Goal: Check status: Check status

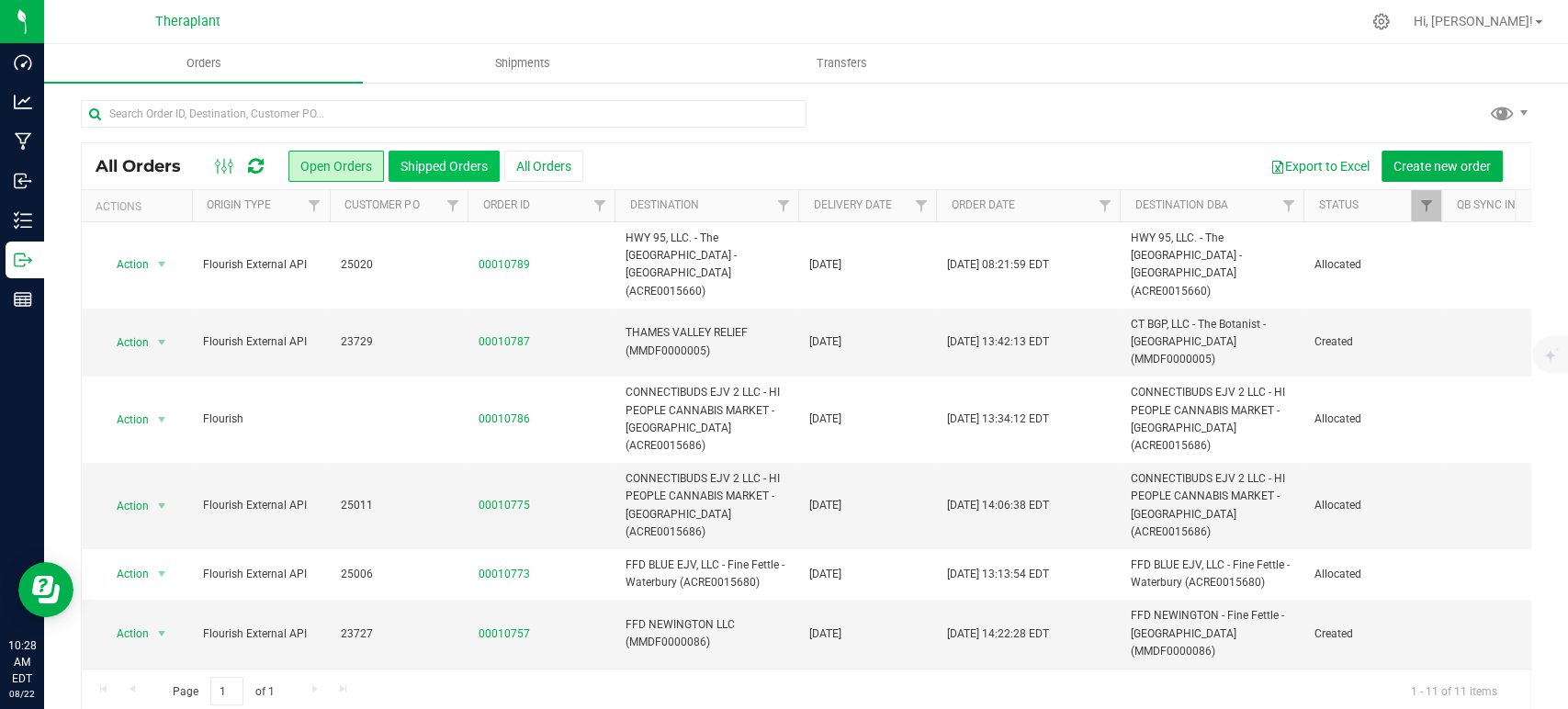
click at [415, 173] on button "Shipped Orders" at bounding box center [444, 166] width 111 height 31
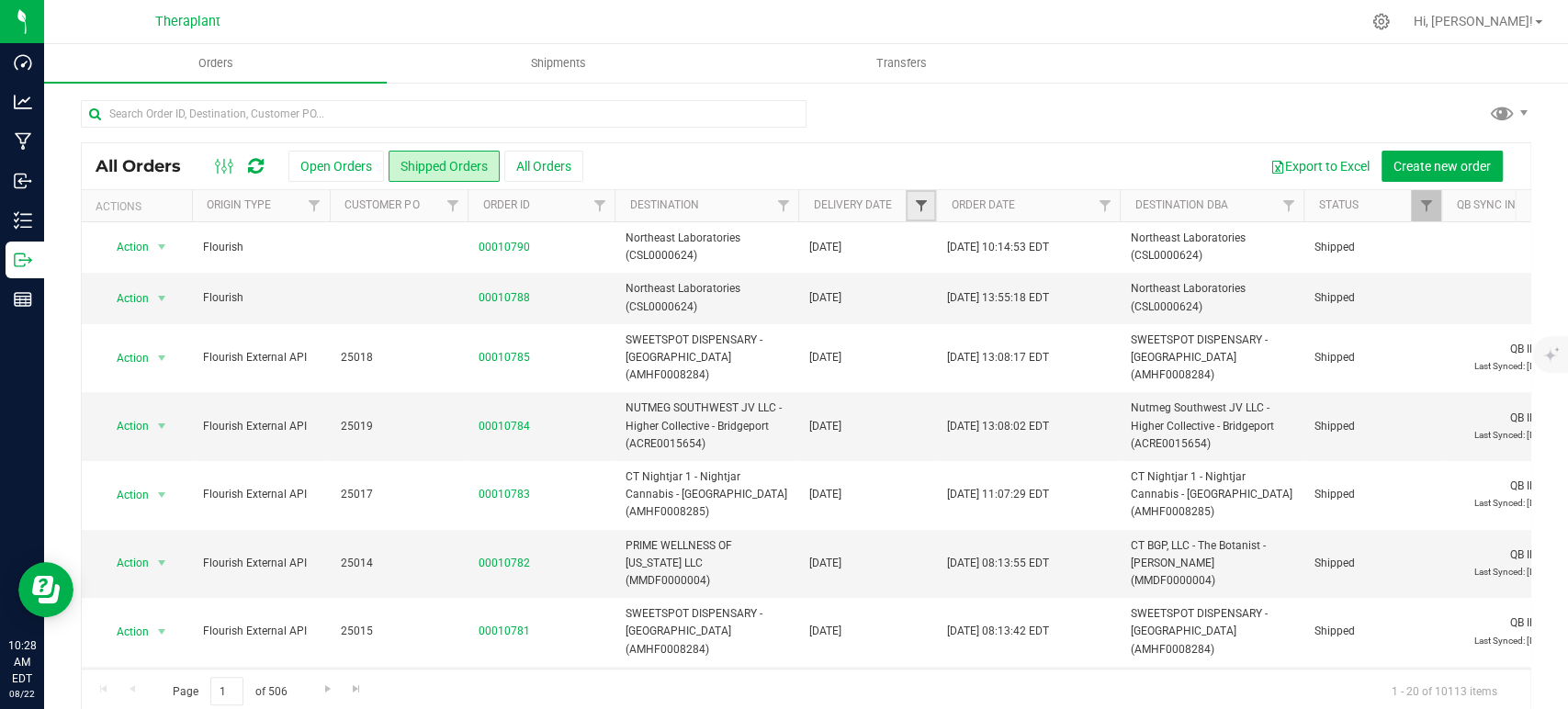
click at [925, 203] on span "Filter" at bounding box center [921, 206] width 15 height 15
click at [1097, 314] on span "select" at bounding box center [1092, 318] width 15 height 15
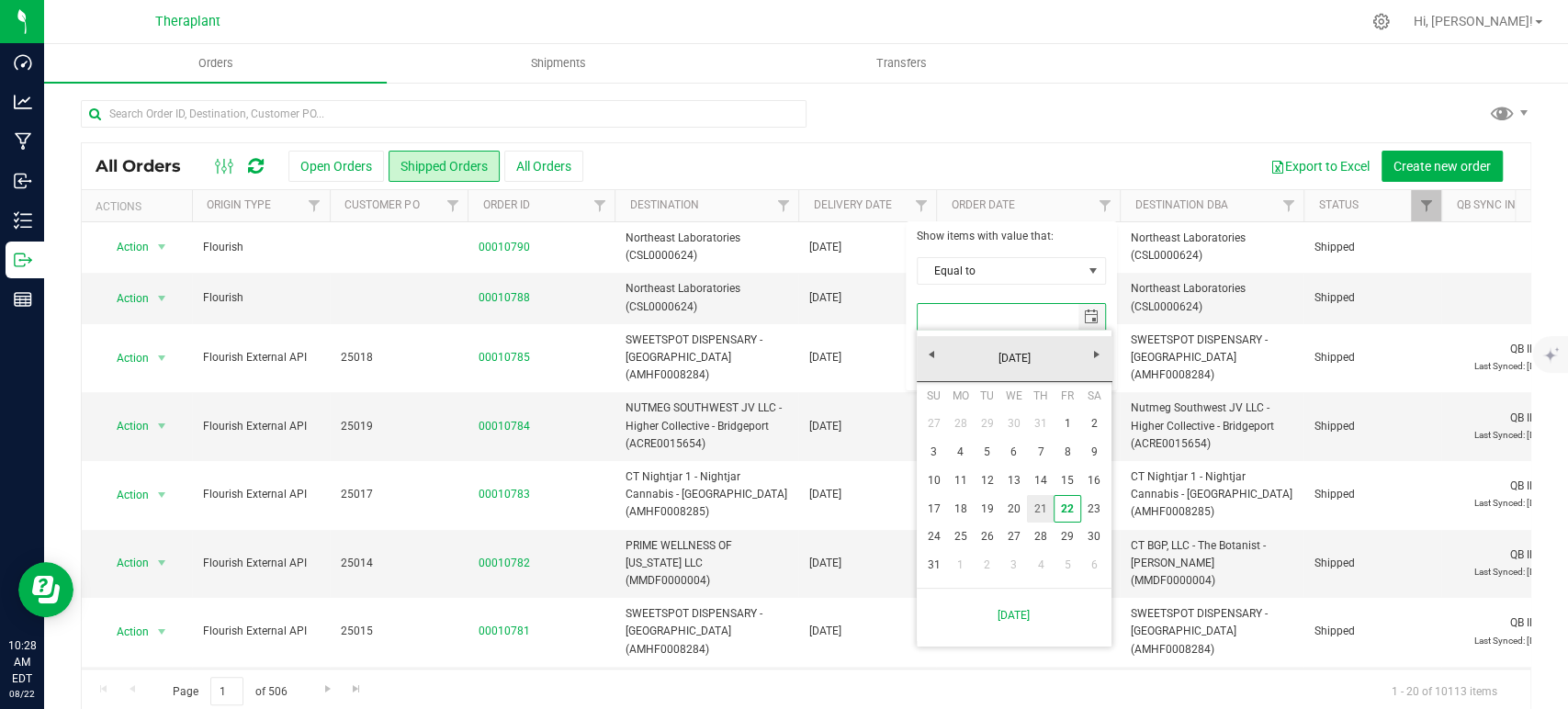
click at [1039, 513] on link "21" at bounding box center [1041, 509] width 27 height 28
type input "[DATE]"
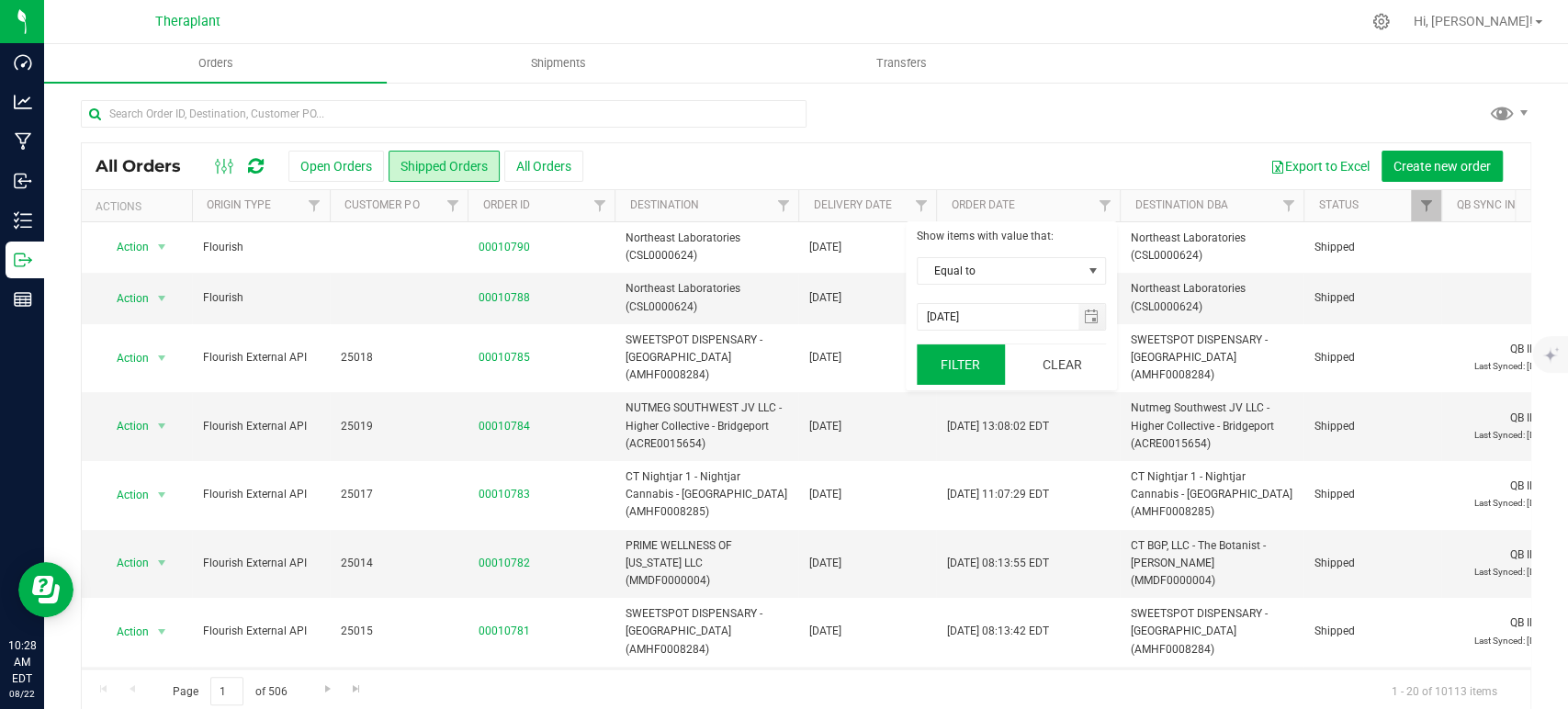
click at [974, 362] on button "Filter" at bounding box center [960, 364] width 88 height 41
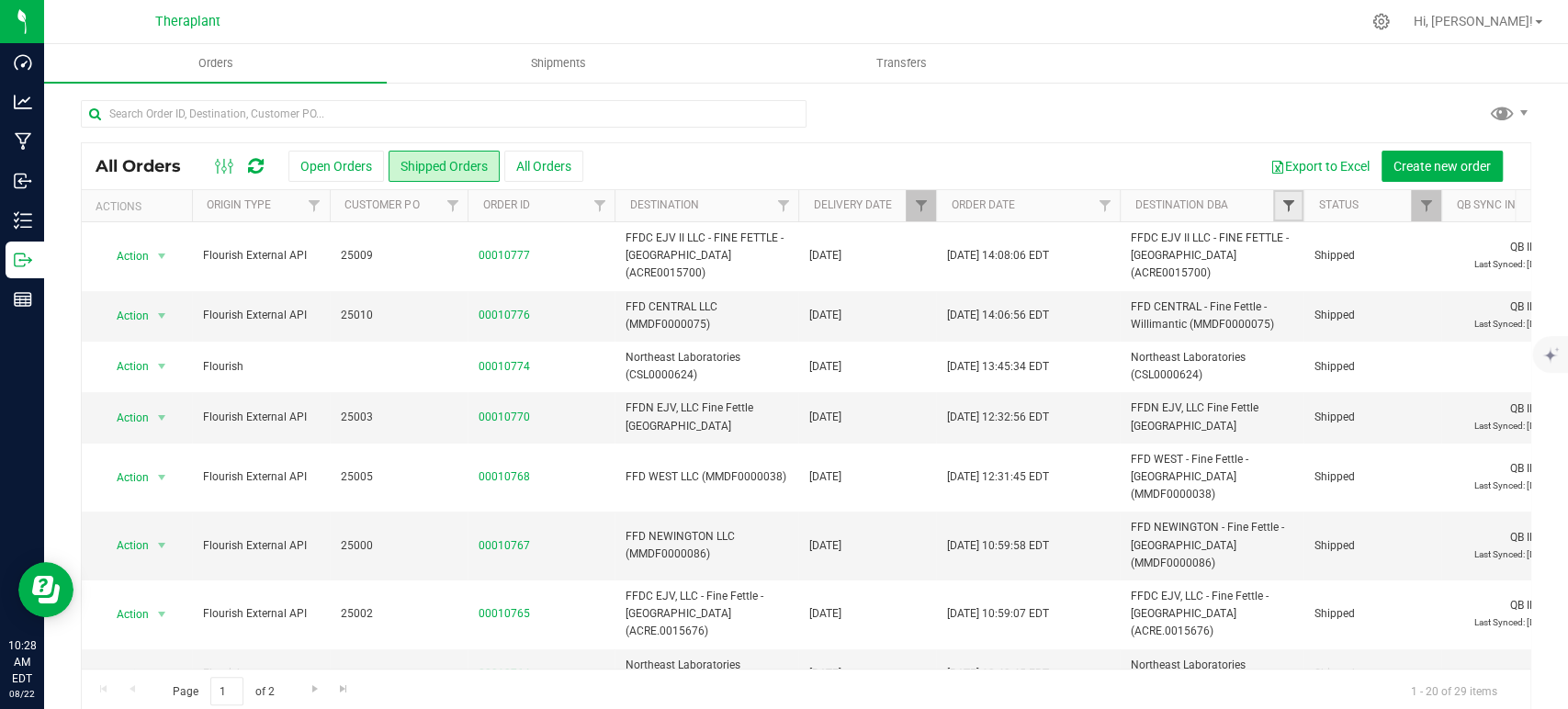
click at [1285, 204] on span "Filter" at bounding box center [1288, 206] width 15 height 15
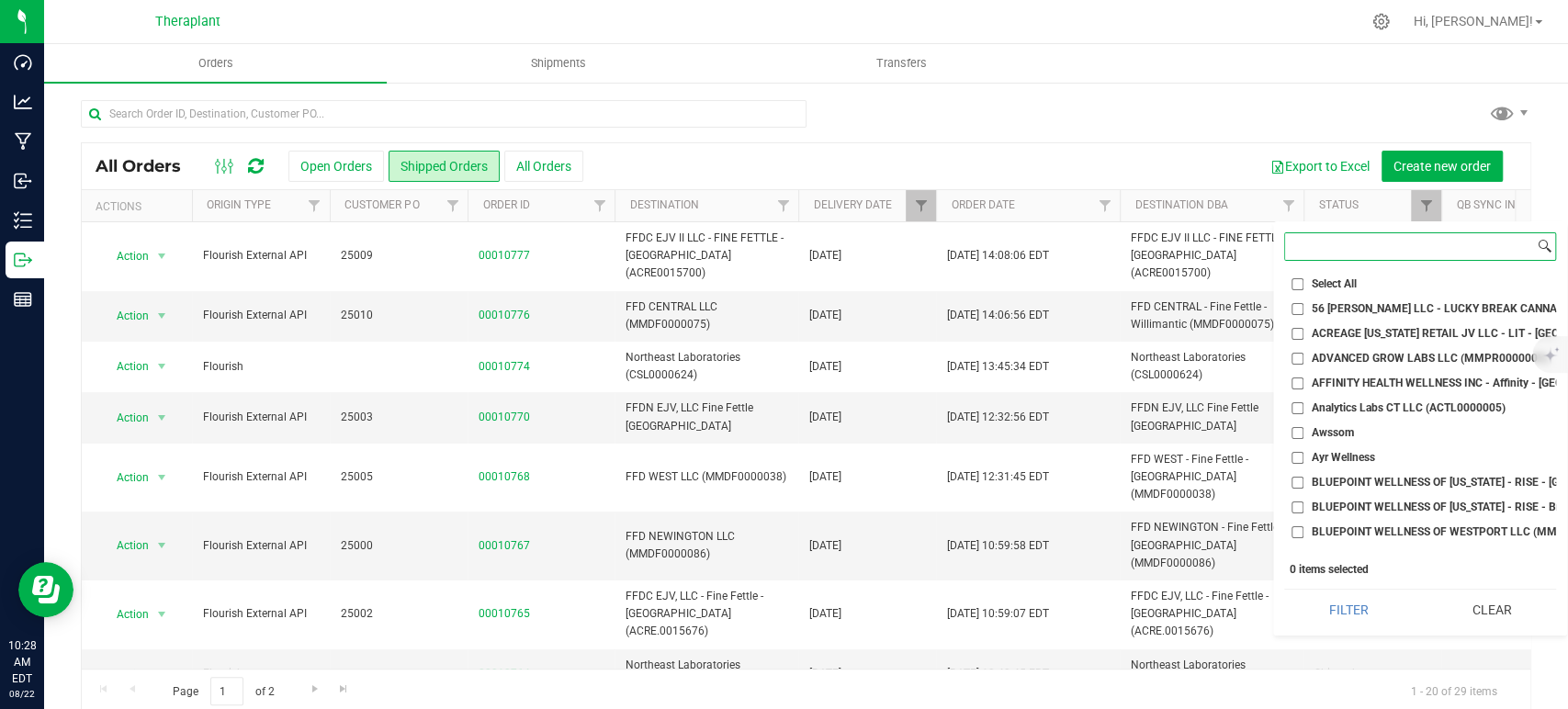
click at [1343, 252] on input at bounding box center [1410, 246] width 249 height 27
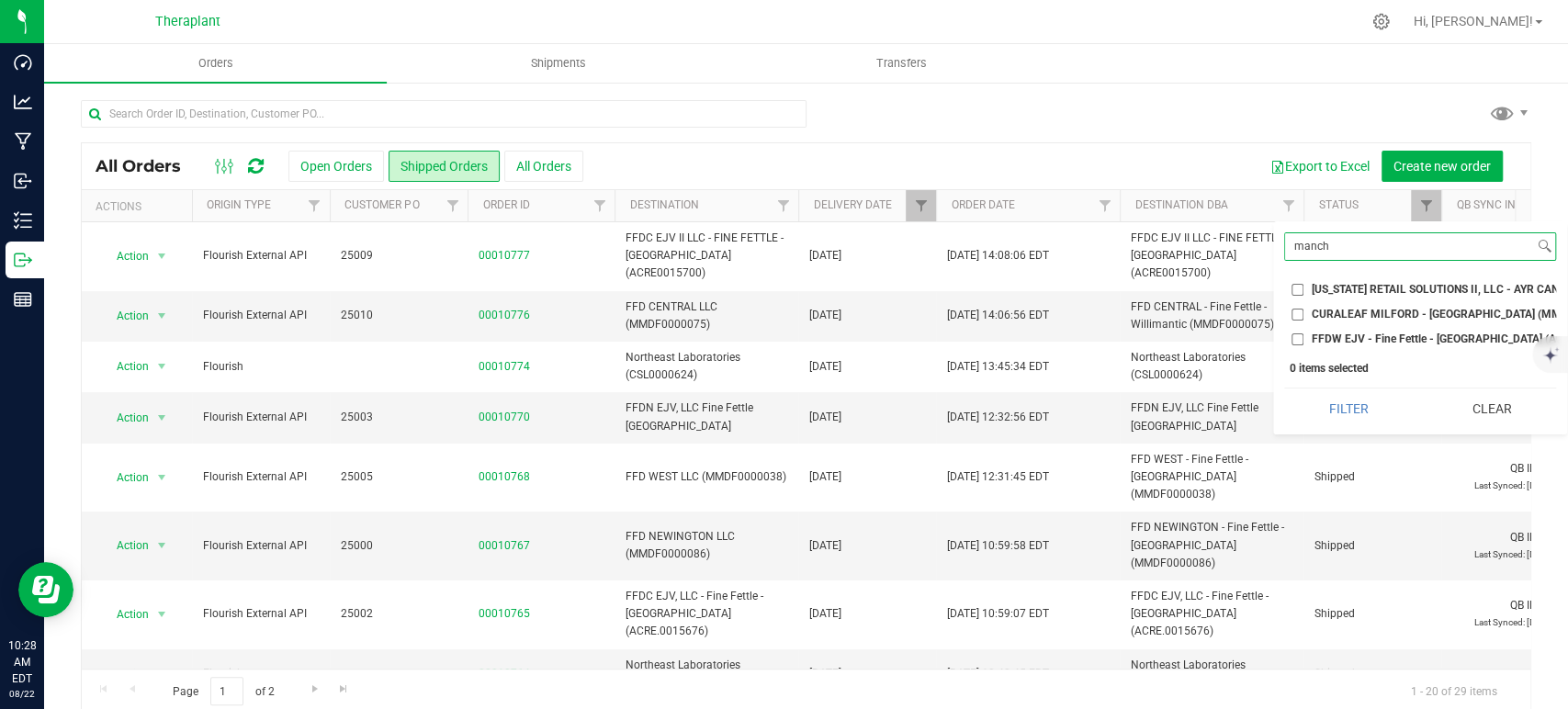
type input "manch"
click at [1333, 334] on span "FFDW EJV - Fine Fettle - [GEOGRAPHIC_DATA] (ACRE0015647)" at bounding box center [1468, 339] width 314 height 11
click at [1304, 334] on input "FFDW EJV - Fine Fettle - [GEOGRAPHIC_DATA] (ACRE0015647)" at bounding box center [1298, 339] width 12 height 12
click at [1339, 404] on button "Filter" at bounding box center [1349, 409] width 130 height 41
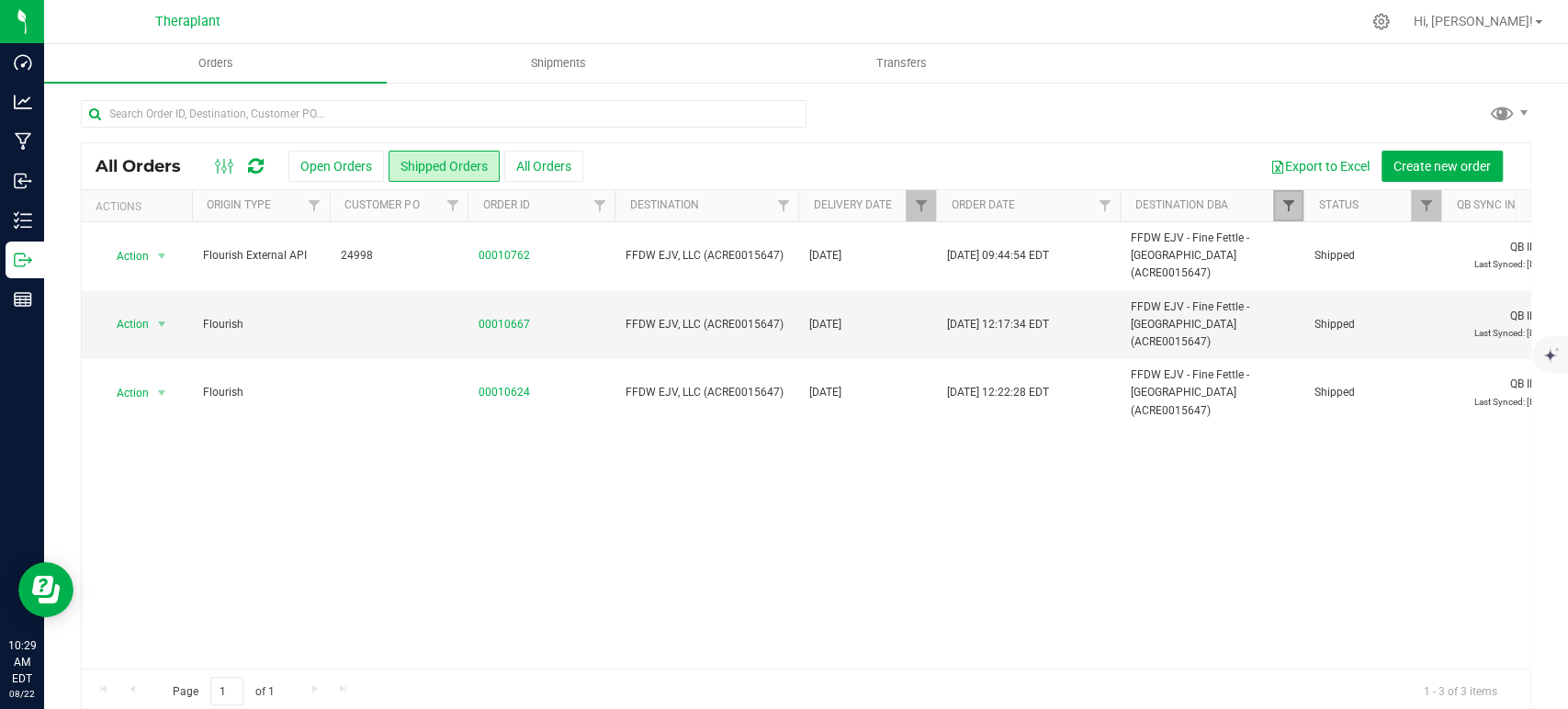
click at [1285, 208] on span "Filter" at bounding box center [1288, 206] width 15 height 15
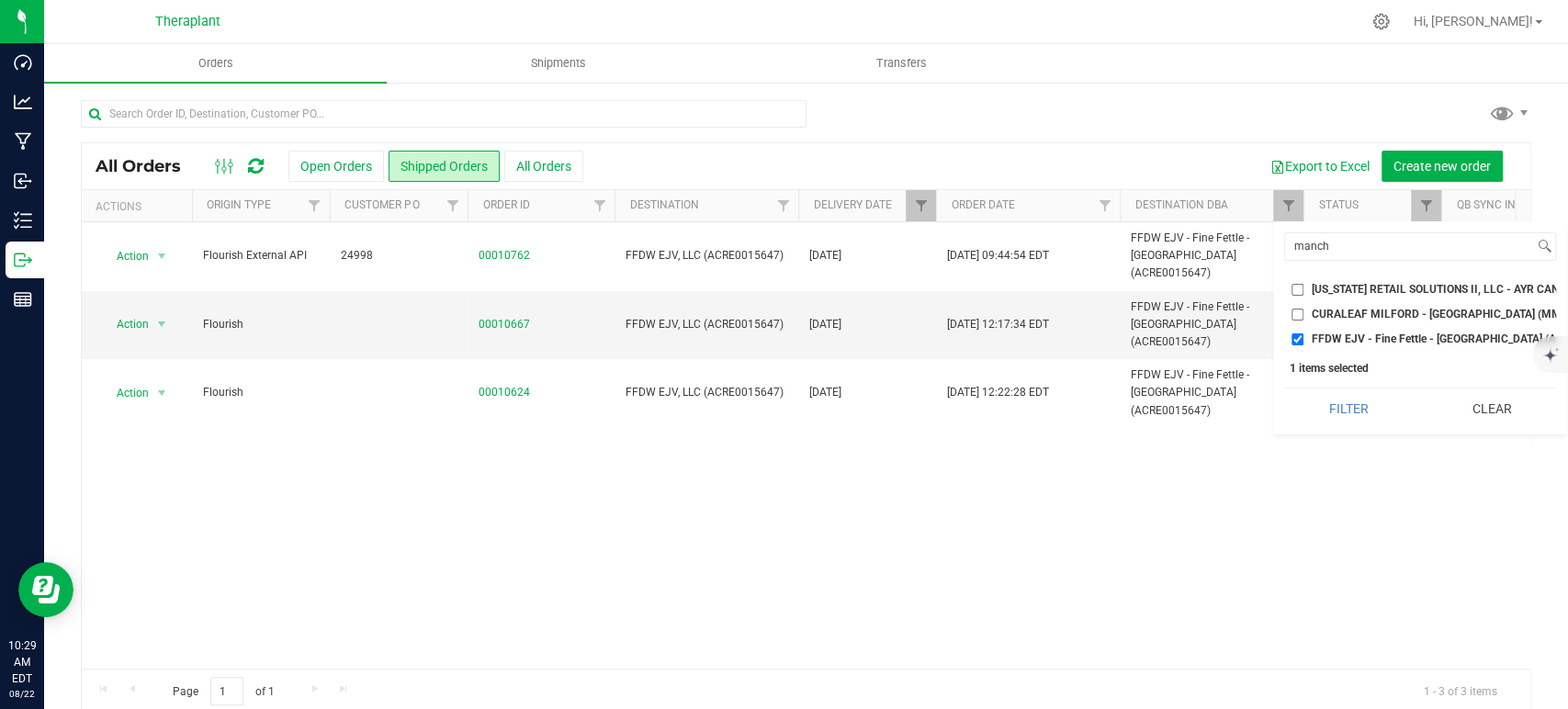
click at [1297, 340] on input "FFDW EJV - Fine Fettle - [GEOGRAPHIC_DATA] (ACRE0015647)" at bounding box center [1298, 339] width 12 height 12
checkbox input "false"
click at [1296, 255] on input "manch" at bounding box center [1410, 246] width 249 height 27
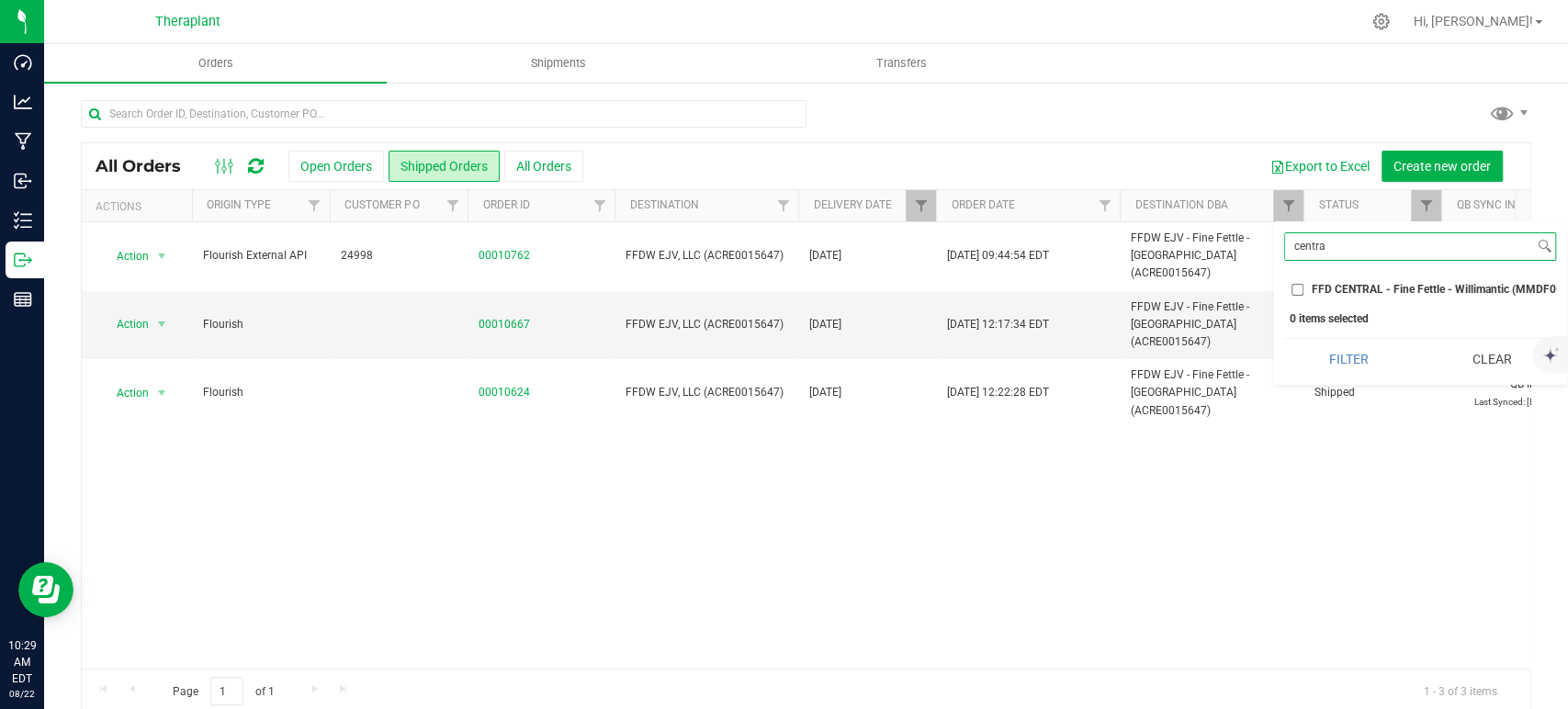
type input "centra"
click at [1356, 286] on span "FFD CENTRAL - Fine Fettle - Willimantic (MMDF0000075)" at bounding box center [1455, 289] width 286 height 11
click at [1304, 286] on input "FFD CENTRAL - Fine Fettle - Willimantic (MMDF0000075)" at bounding box center [1298, 289] width 12 height 12
click at [1365, 371] on button "Filter" at bounding box center [1349, 359] width 130 height 41
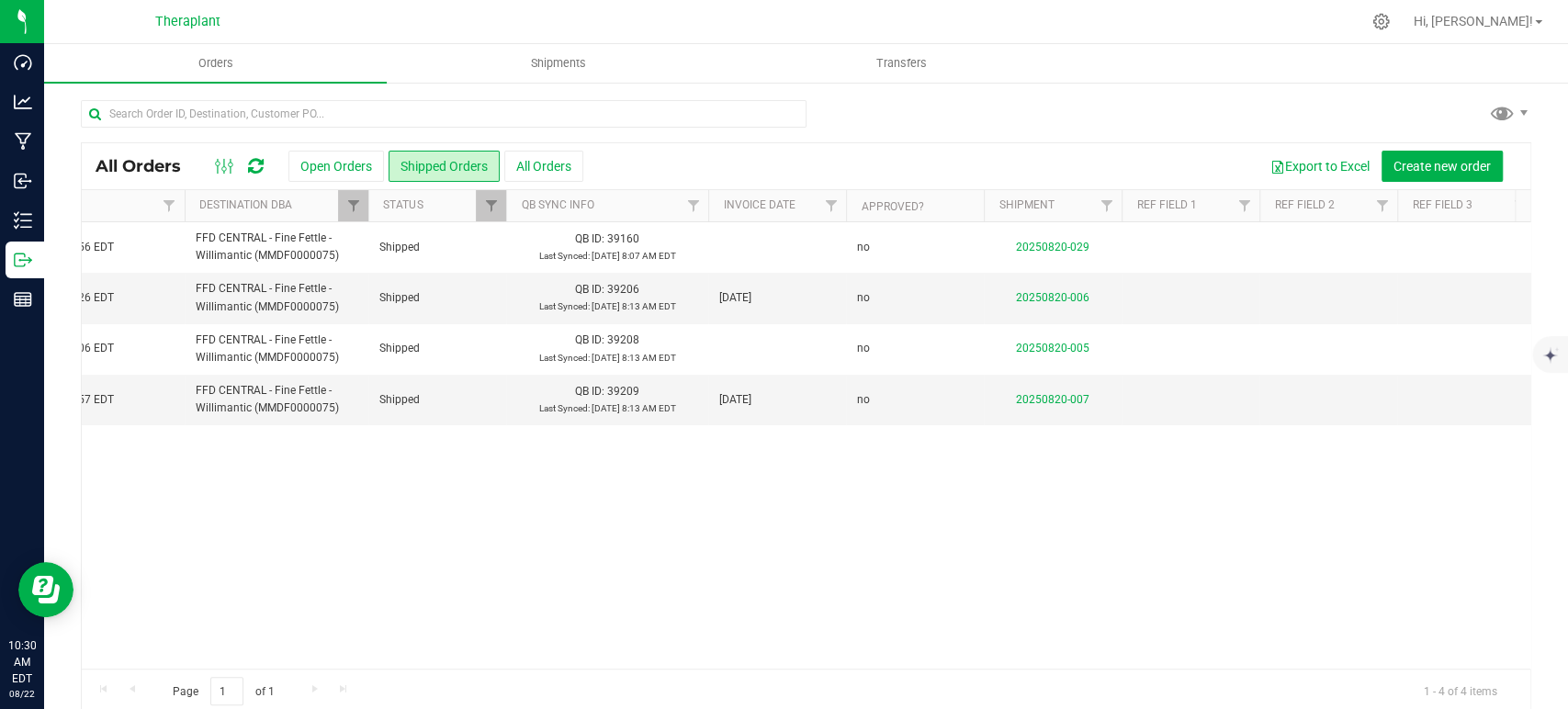
scroll to position [0, 391]
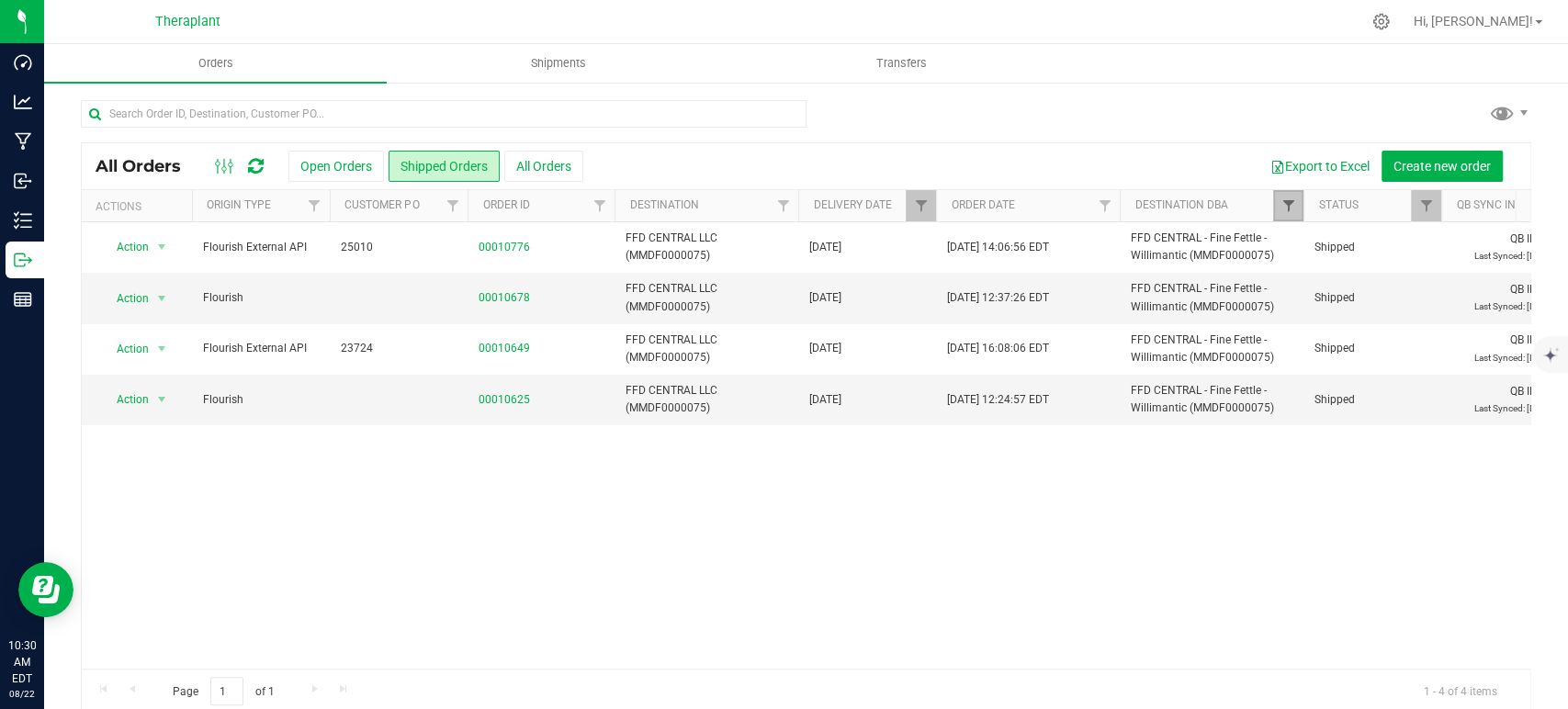
click at [1284, 201] on span "Filter" at bounding box center [1288, 206] width 15 height 15
click at [1295, 295] on input "FFD CENTRAL - Fine Fettle - Willimantic (MMDF0000075)" at bounding box center [1298, 289] width 12 height 12
checkbox input "false"
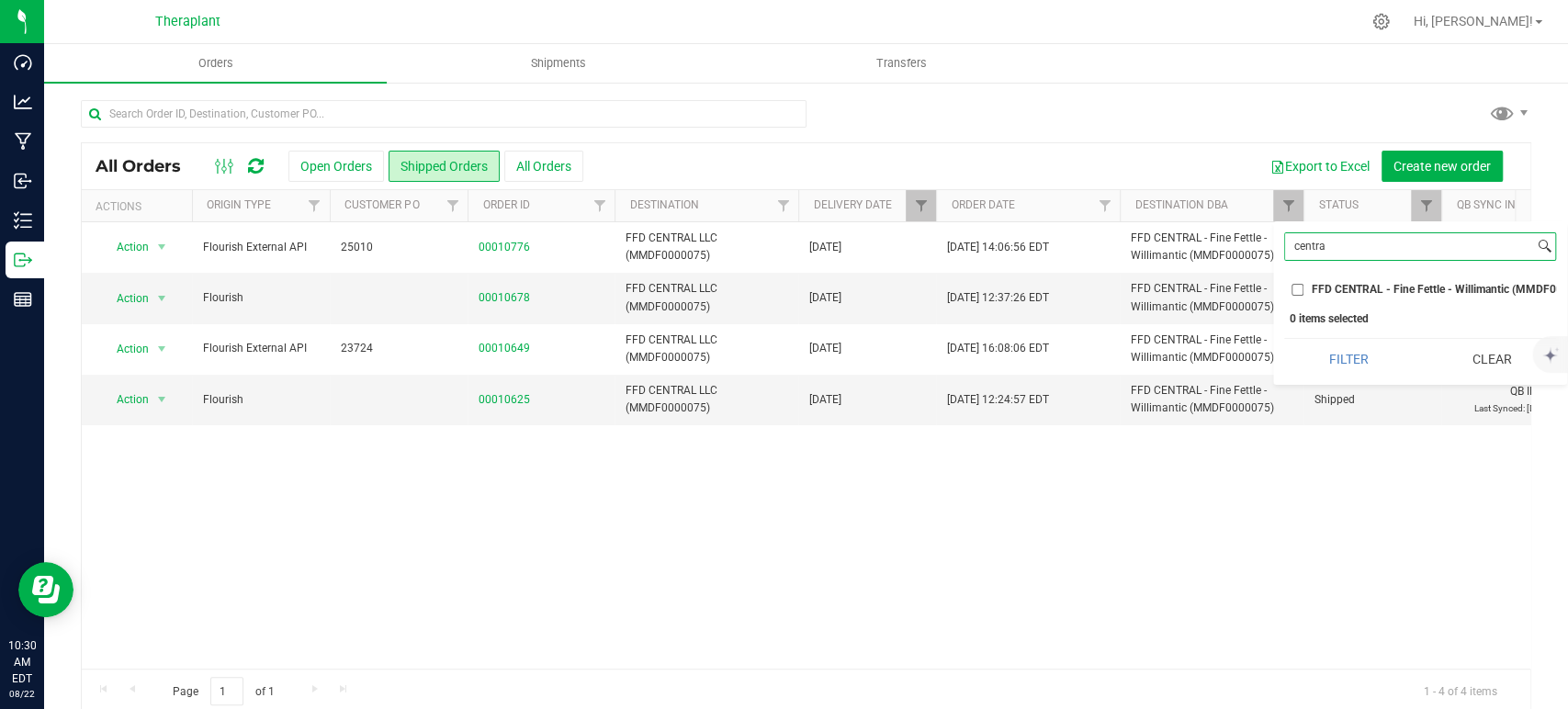
click at [1312, 243] on input "centra" at bounding box center [1410, 246] width 249 height 27
type input "kill"
click at [1330, 289] on span "Nutmeg Killingly JV LLC - Higher Collective - Killingly (ACRE0015655)" at bounding box center [1485, 289] width 346 height 11
click at [1304, 289] on input "Nutmeg Killingly JV LLC - Higher Collective - Killingly (ACRE0015655)" at bounding box center [1298, 289] width 12 height 12
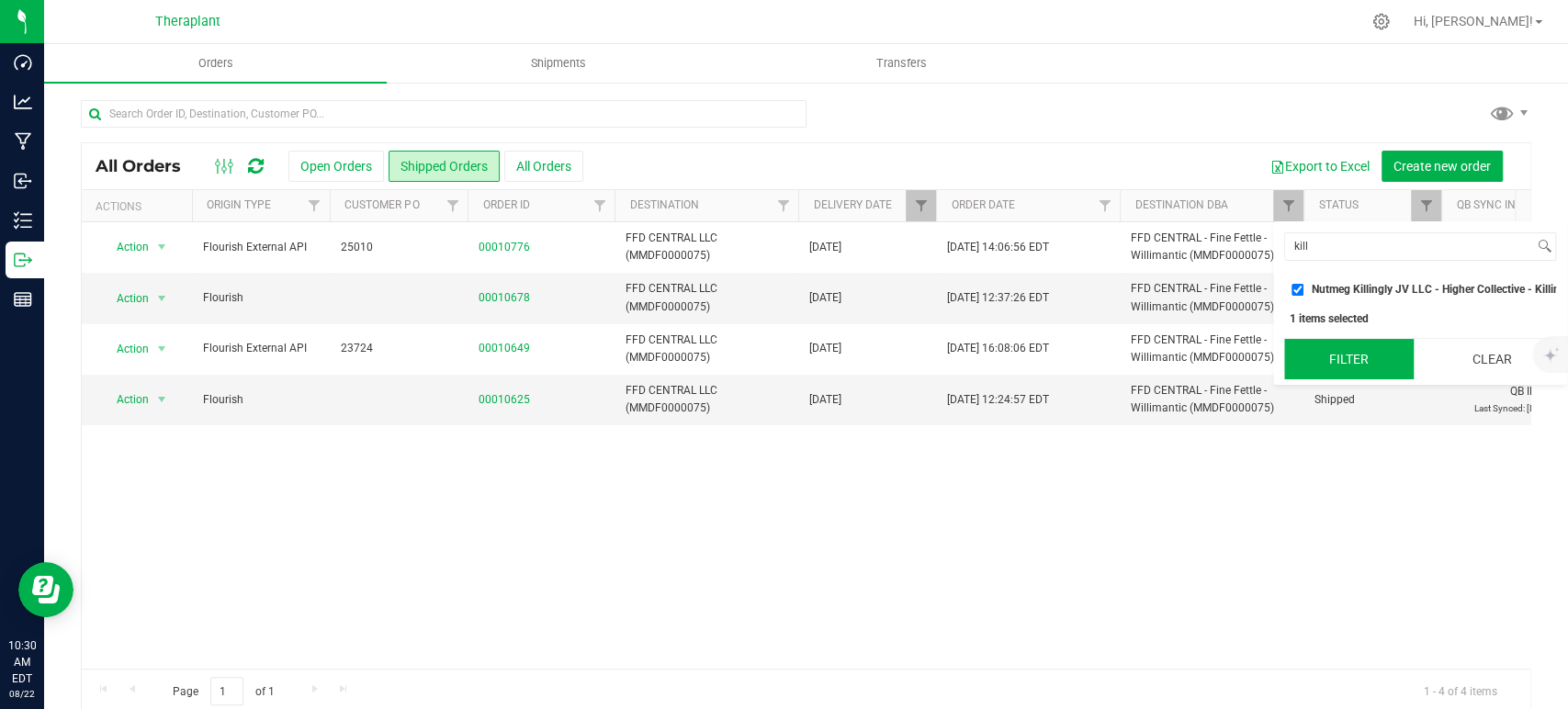
click at [1336, 363] on button "Filter" at bounding box center [1349, 359] width 130 height 41
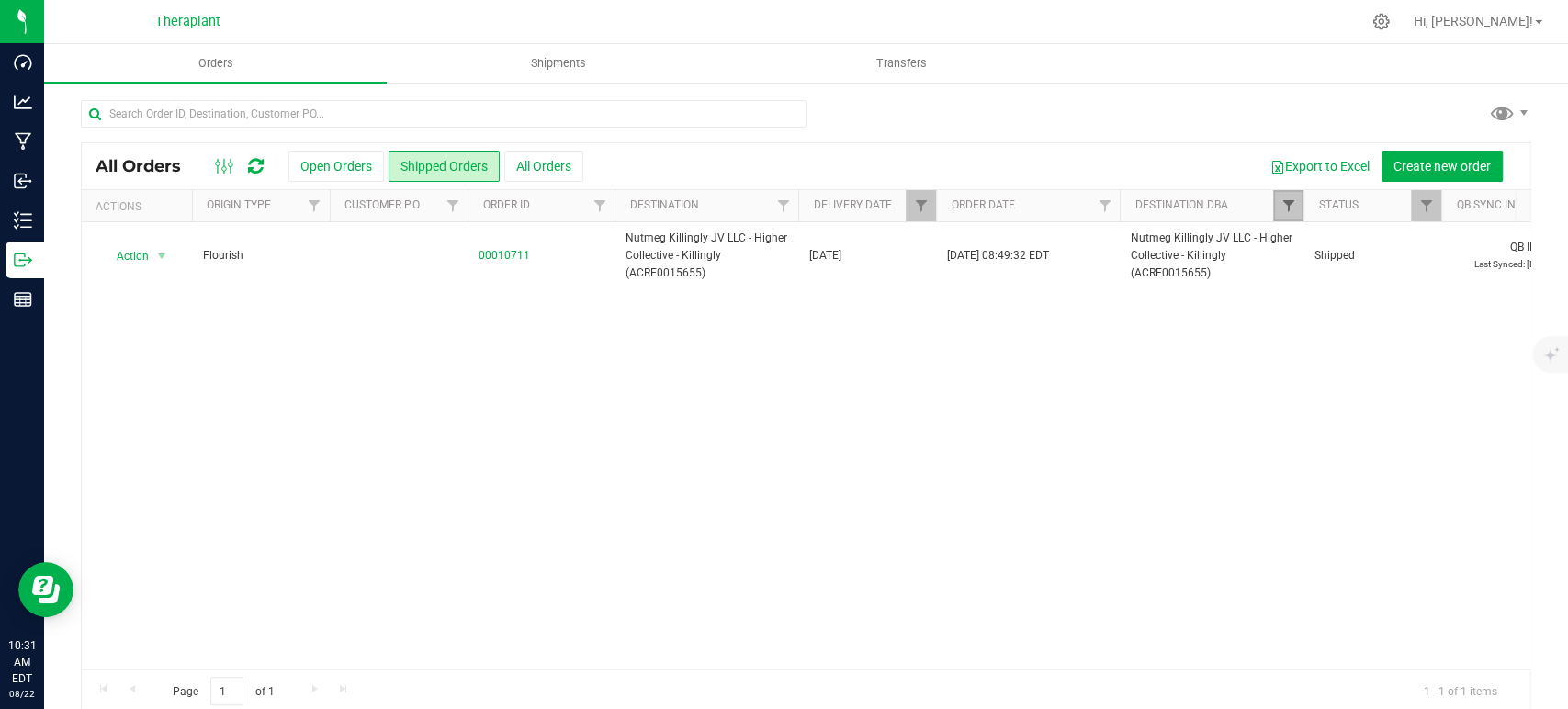
click at [1293, 201] on span "Filter" at bounding box center [1288, 206] width 15 height 15
click at [1297, 284] on input "Nutmeg Killingly JV LLC - Higher Collective - Killingly (ACRE0015655)" at bounding box center [1298, 289] width 12 height 12
checkbox input "false"
click at [1301, 244] on input "kill" at bounding box center [1410, 246] width 249 height 27
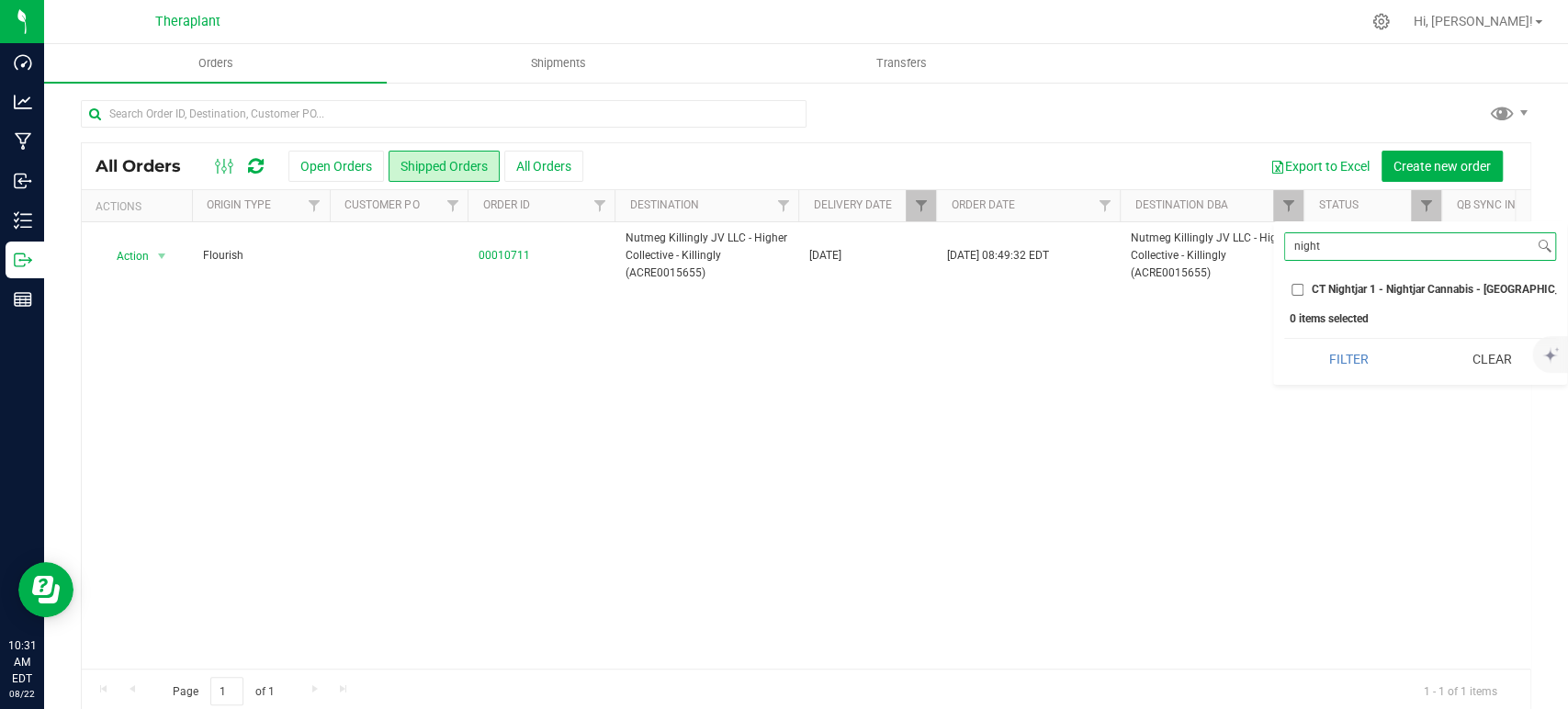
type input "night"
click at [1304, 282] on li "CT Nightjar 1 - Nightjar Cannabis - [GEOGRAPHIC_DATA] (AMHF0008285)" at bounding box center [1420, 290] width 272 height 19
click at [1301, 292] on input "CT Nightjar 1 - Nightjar Cannabis - [GEOGRAPHIC_DATA] (AMHF0008285)" at bounding box center [1298, 289] width 12 height 12
click at [1330, 365] on button "Filter" at bounding box center [1349, 359] width 130 height 41
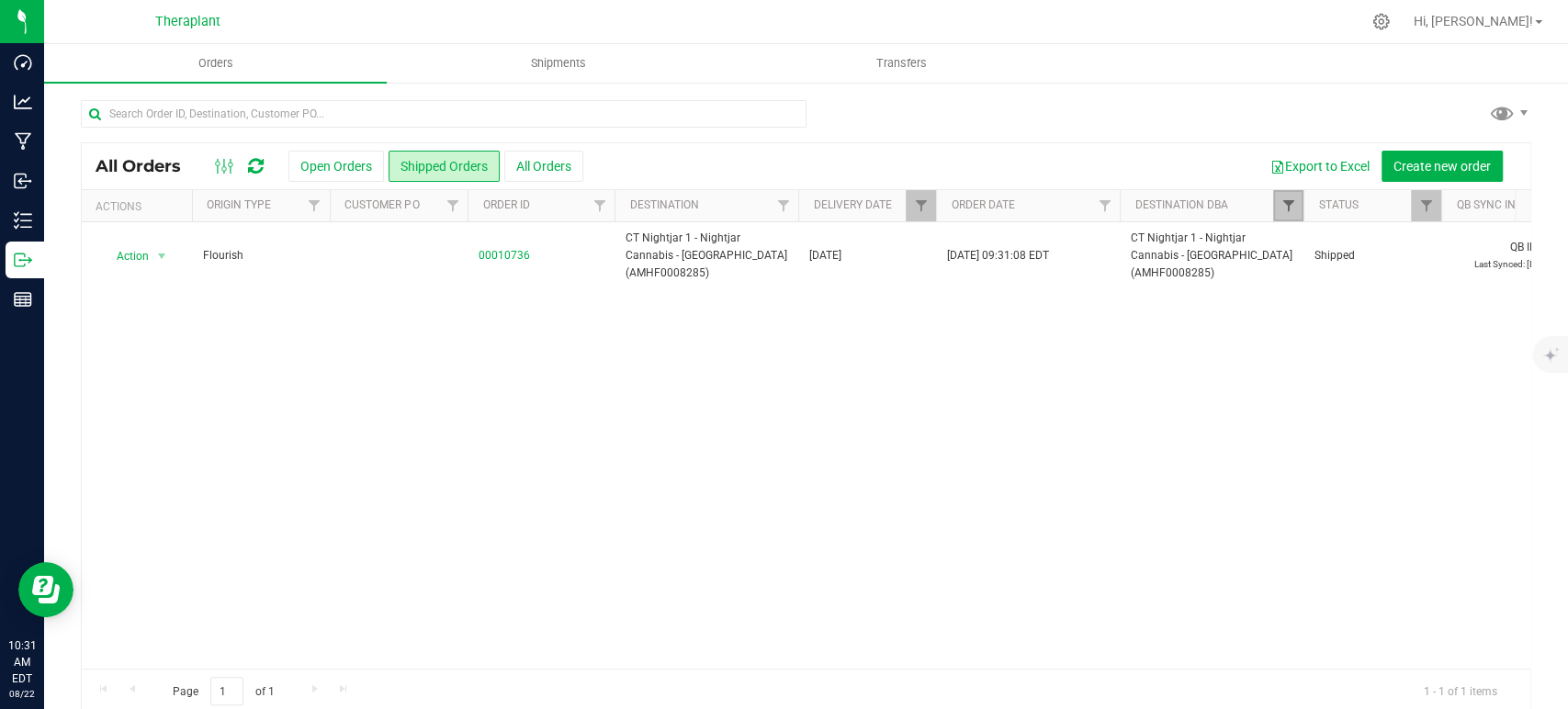
click at [1289, 202] on span "Filter" at bounding box center [1288, 206] width 15 height 15
click at [1290, 285] on li "CT Nightjar 1 - Nightjar Cannabis - [GEOGRAPHIC_DATA] (AMHF0008285)" at bounding box center [1420, 290] width 272 height 19
click at [1294, 286] on input "CT Nightjar 1 - Nightjar Cannabis - [GEOGRAPHIC_DATA] (AMHF0008285)" at bounding box center [1298, 289] width 12 height 12
checkbox input "false"
click at [1336, 239] on input "night" at bounding box center [1410, 246] width 249 height 27
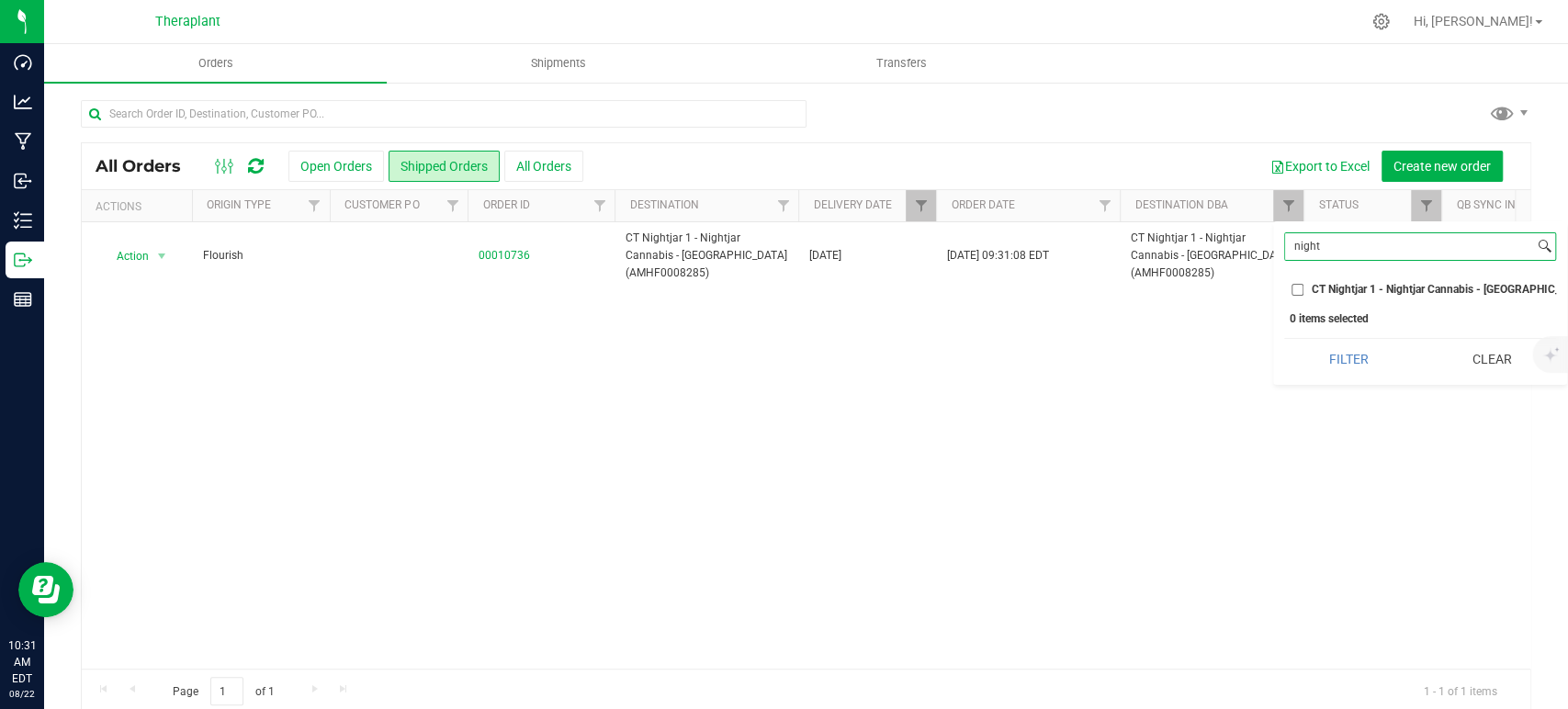
click at [1336, 239] on input "night" at bounding box center [1410, 246] width 249 height 27
type input "old say"
click at [1344, 287] on span "FFDN EJV, LLC Fine Fettle [GEOGRAPHIC_DATA]" at bounding box center [1431, 289] width 238 height 11
click at [1304, 287] on input "FFDN EJV, LLC Fine Fettle [GEOGRAPHIC_DATA]" at bounding box center [1298, 289] width 12 height 12
checkbox input "true"
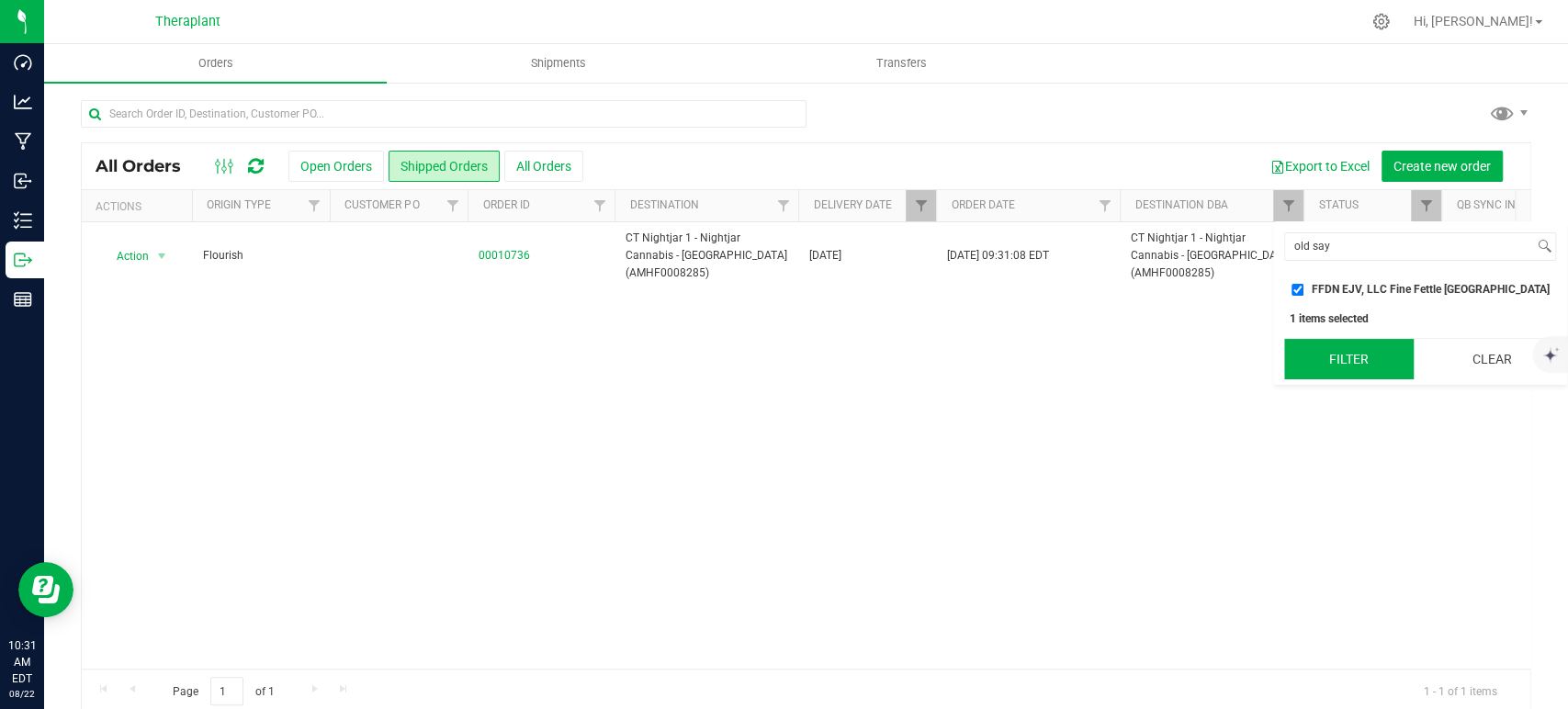
click at [1340, 371] on button "Filter" at bounding box center [1349, 359] width 130 height 41
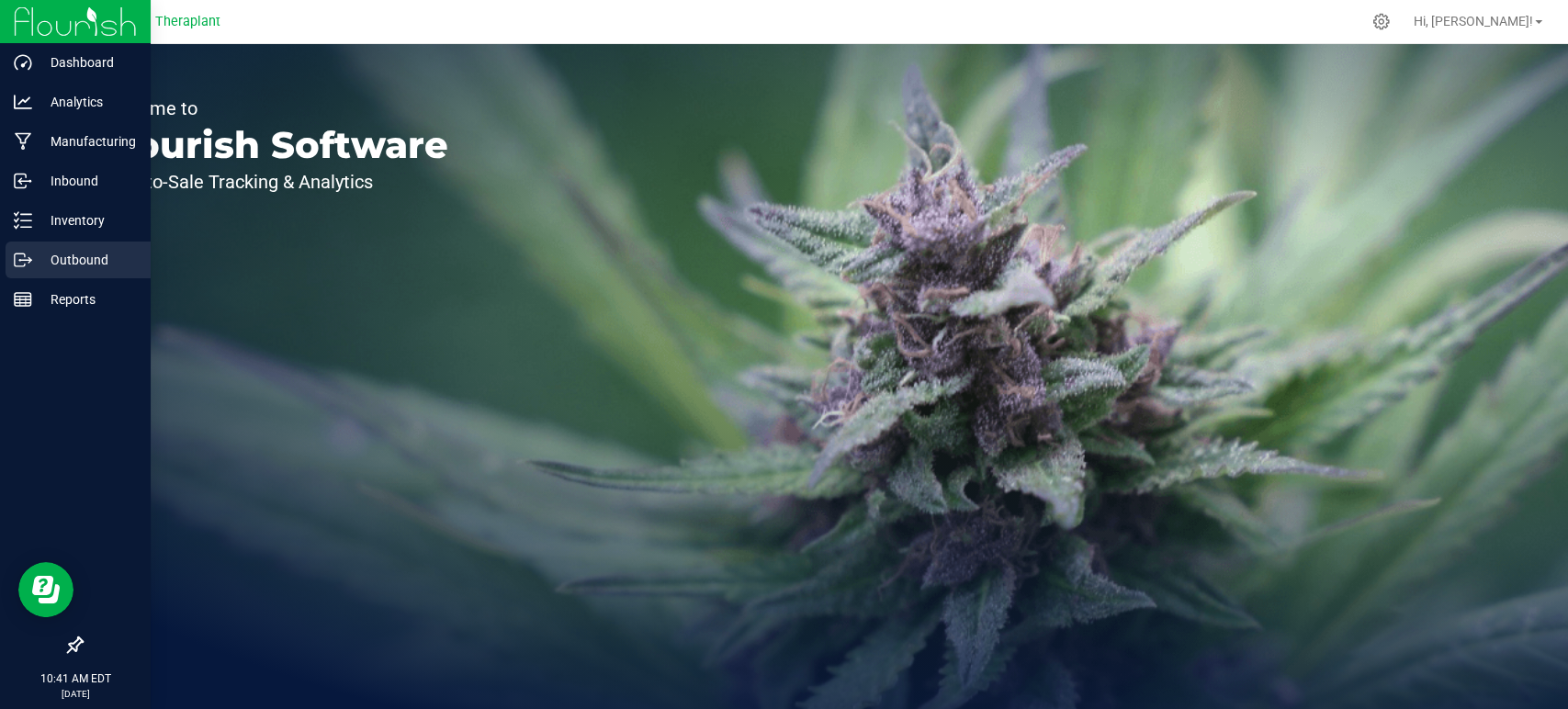
click at [104, 255] on p "Outbound" at bounding box center [87, 260] width 110 height 22
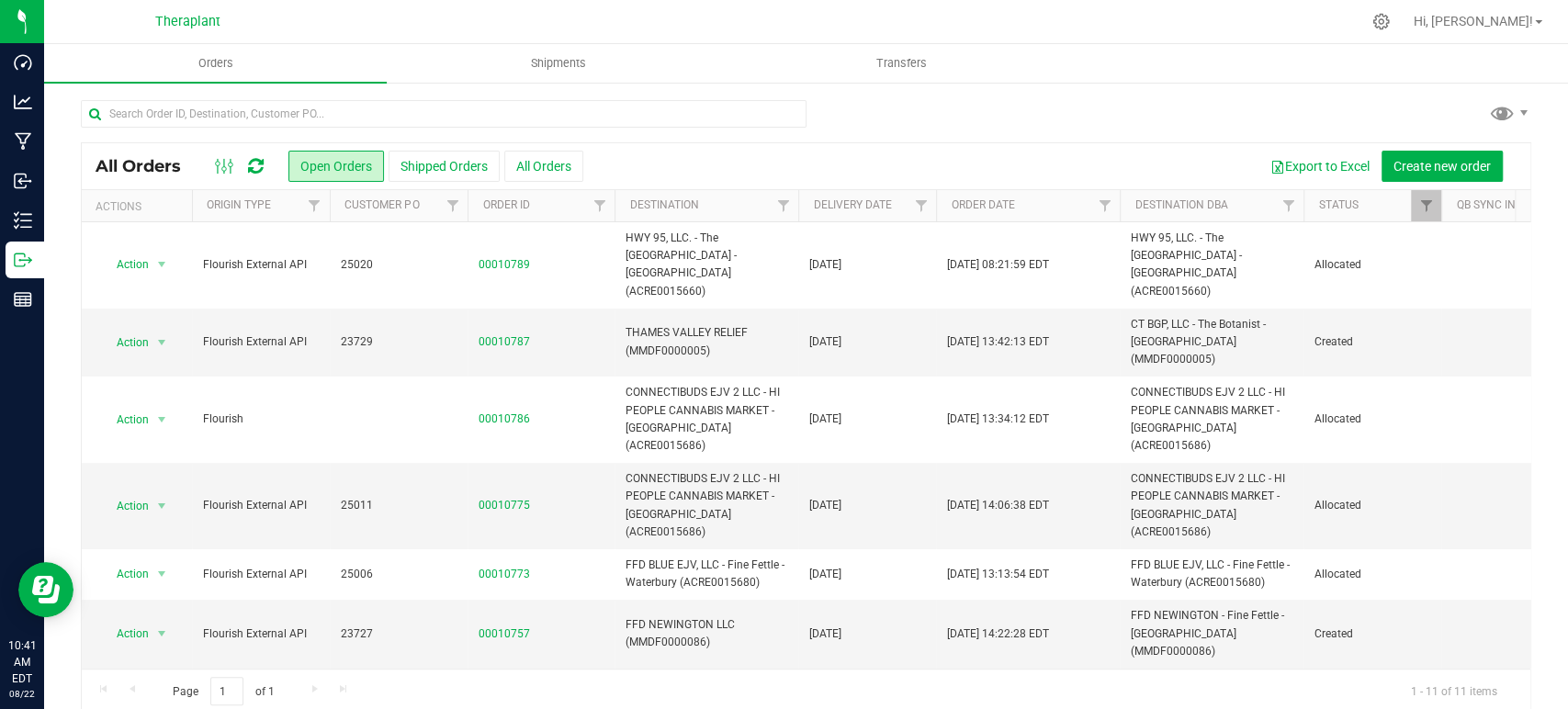
click at [257, 163] on icon at bounding box center [256, 166] width 15 height 18
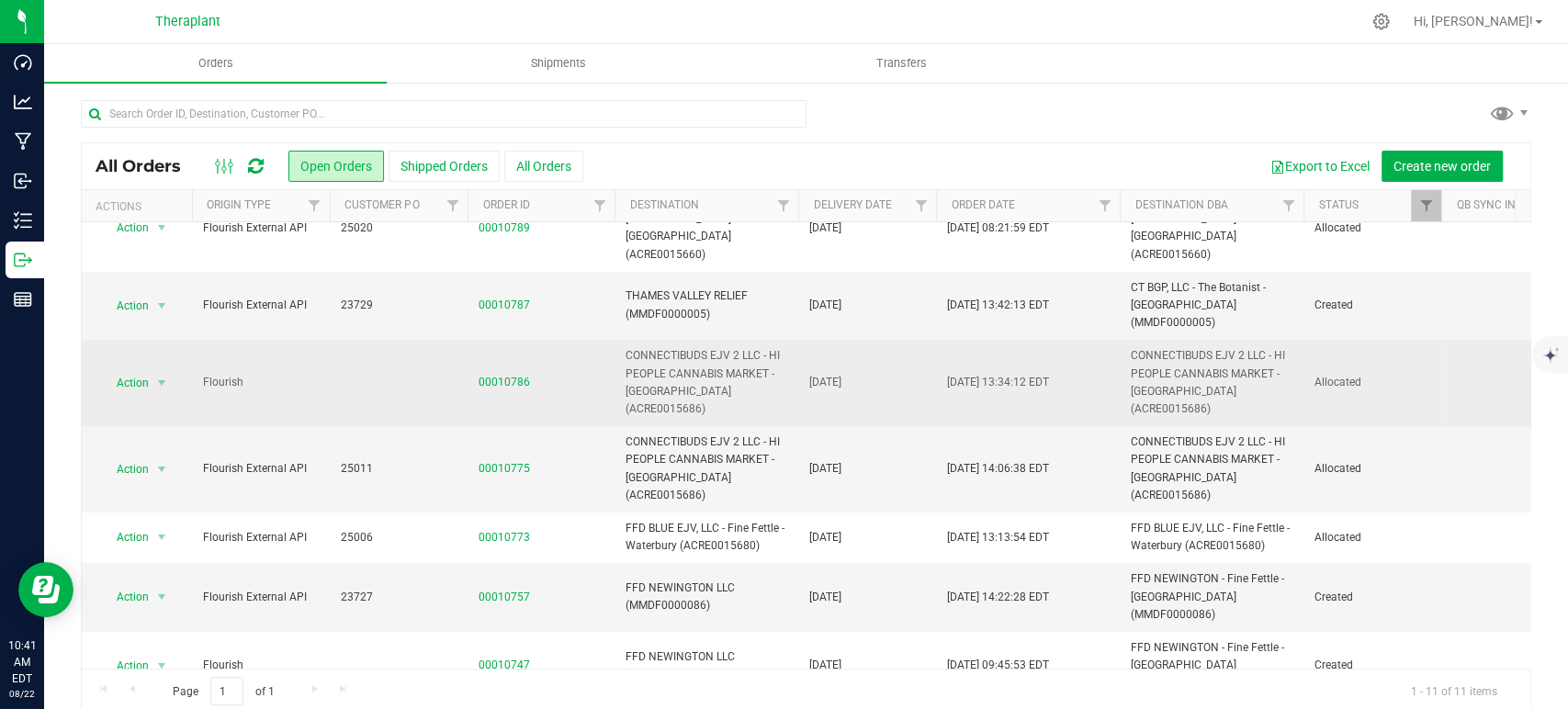
scroll to position [102, 0]
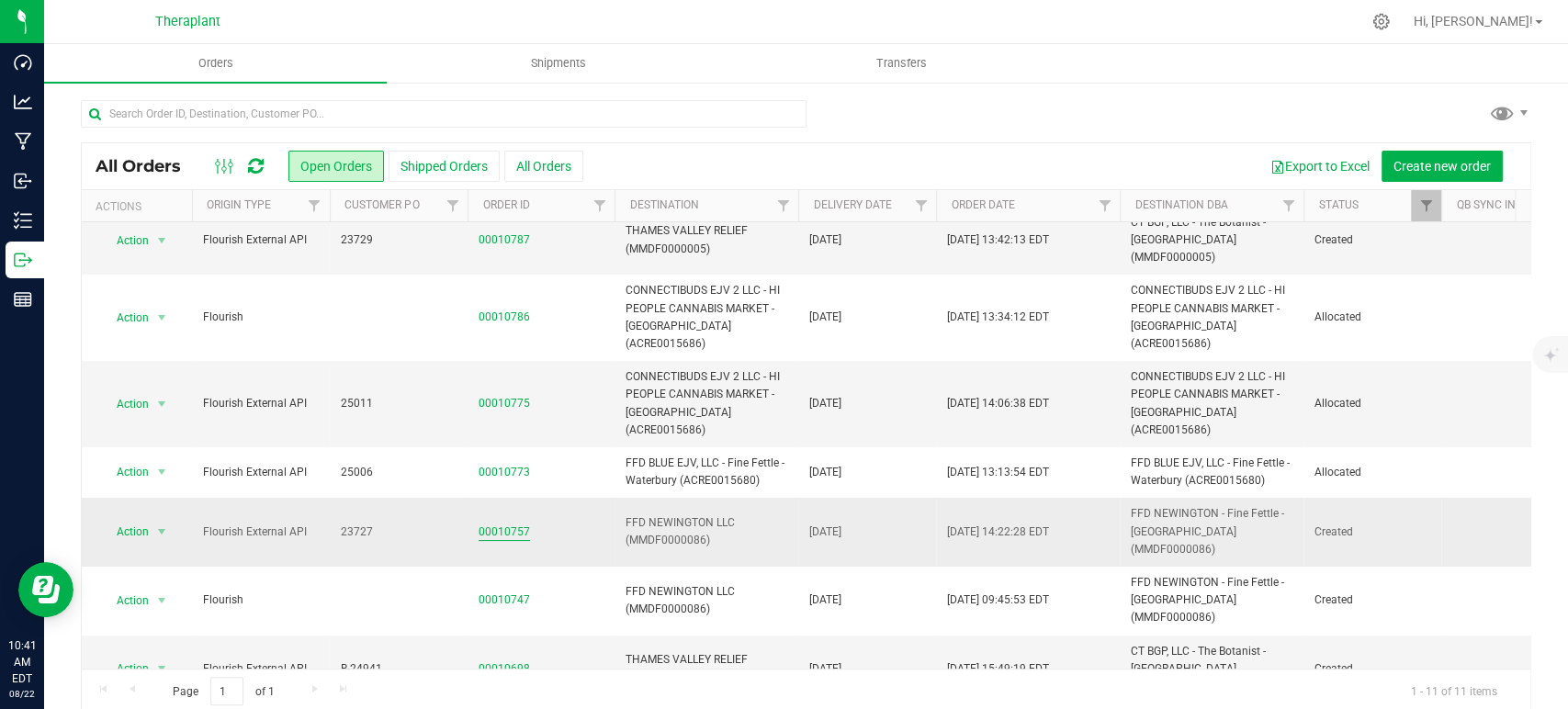
click at [497, 523] on link "00010757" at bounding box center [504, 532] width 51 height 17
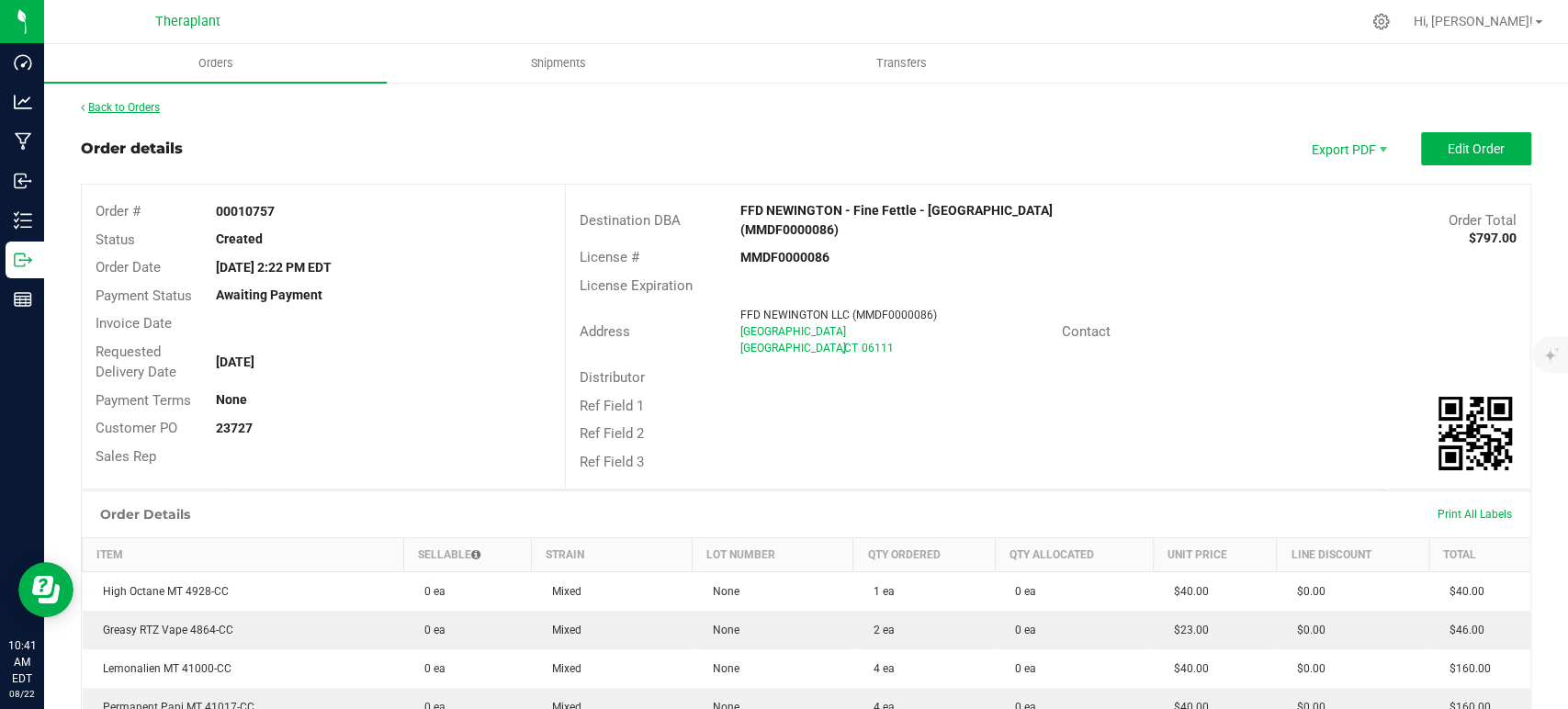
click at [133, 108] on link "Back to Orders" at bounding box center [119, 108] width 79 height 13
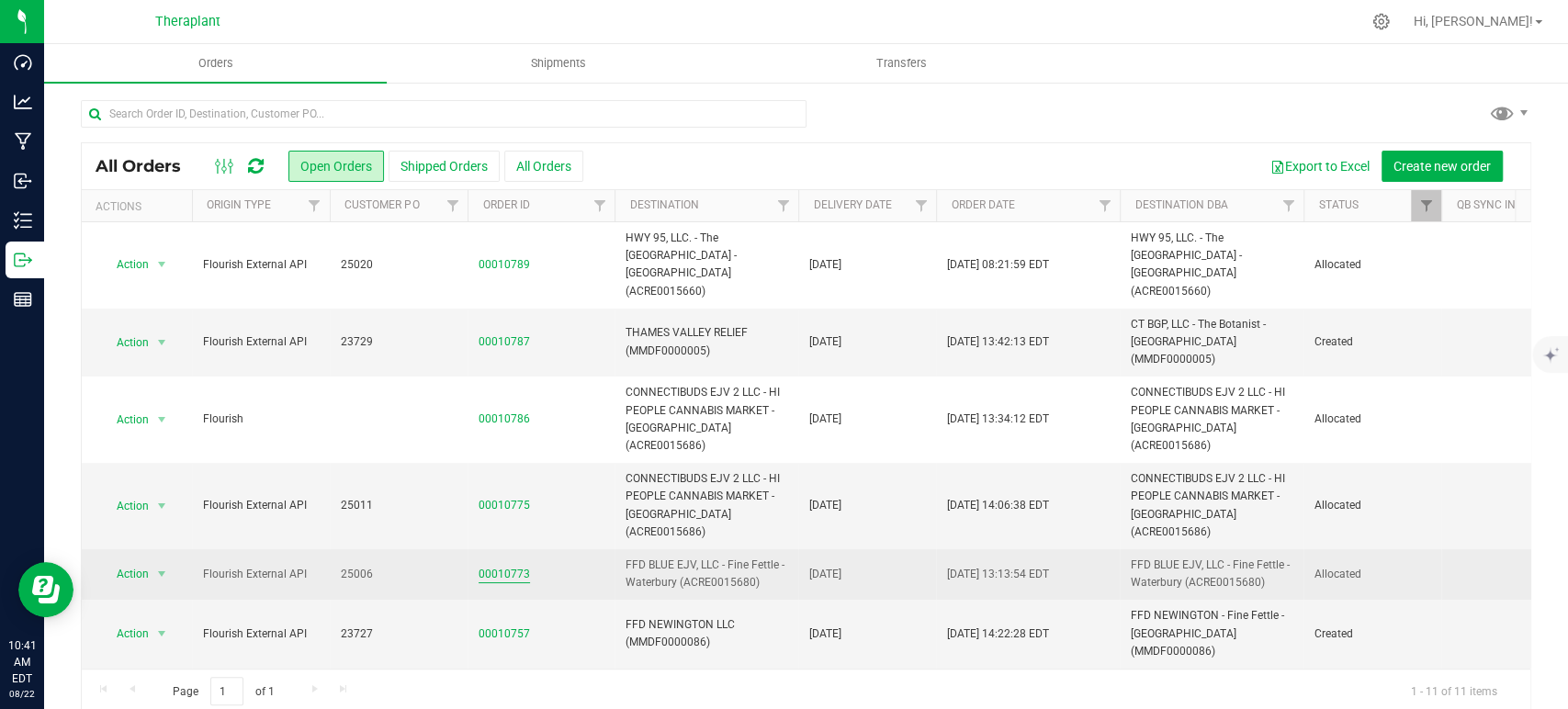
click at [487, 566] on link "00010773" at bounding box center [504, 574] width 51 height 17
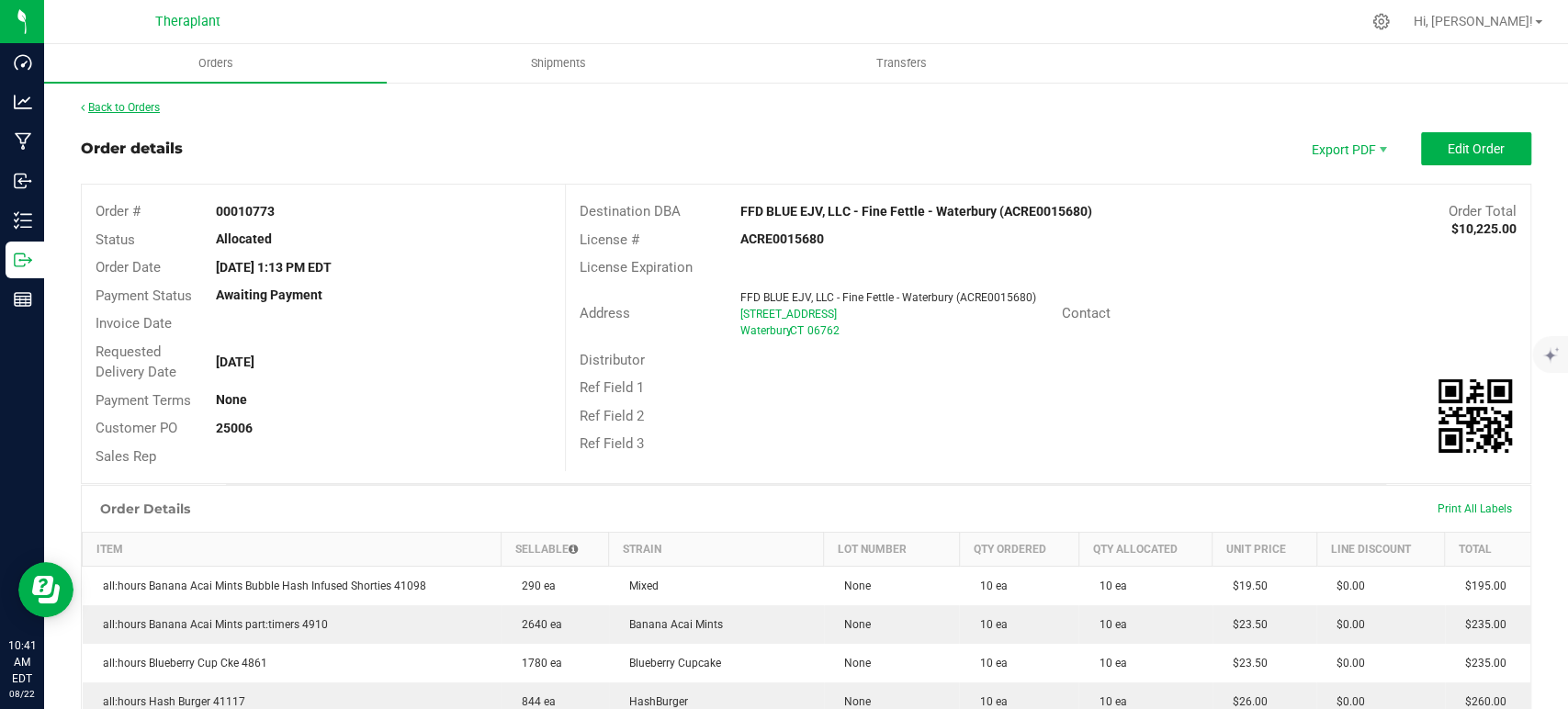
click at [160, 113] on link "Back to Orders" at bounding box center [119, 108] width 79 height 13
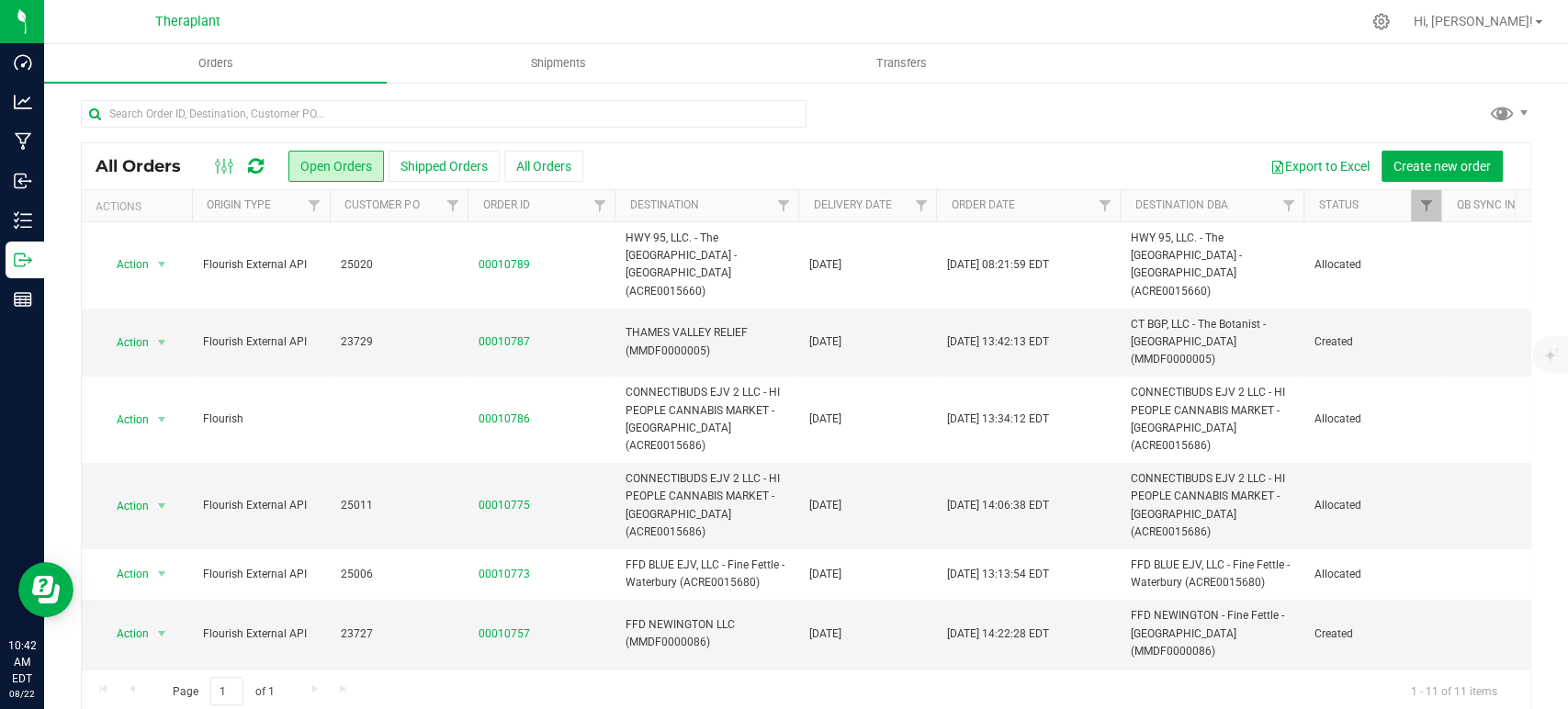
click at [254, 162] on icon at bounding box center [256, 166] width 15 height 18
click at [258, 163] on icon at bounding box center [256, 166] width 15 height 18
click at [260, 160] on icon at bounding box center [256, 166] width 15 height 18
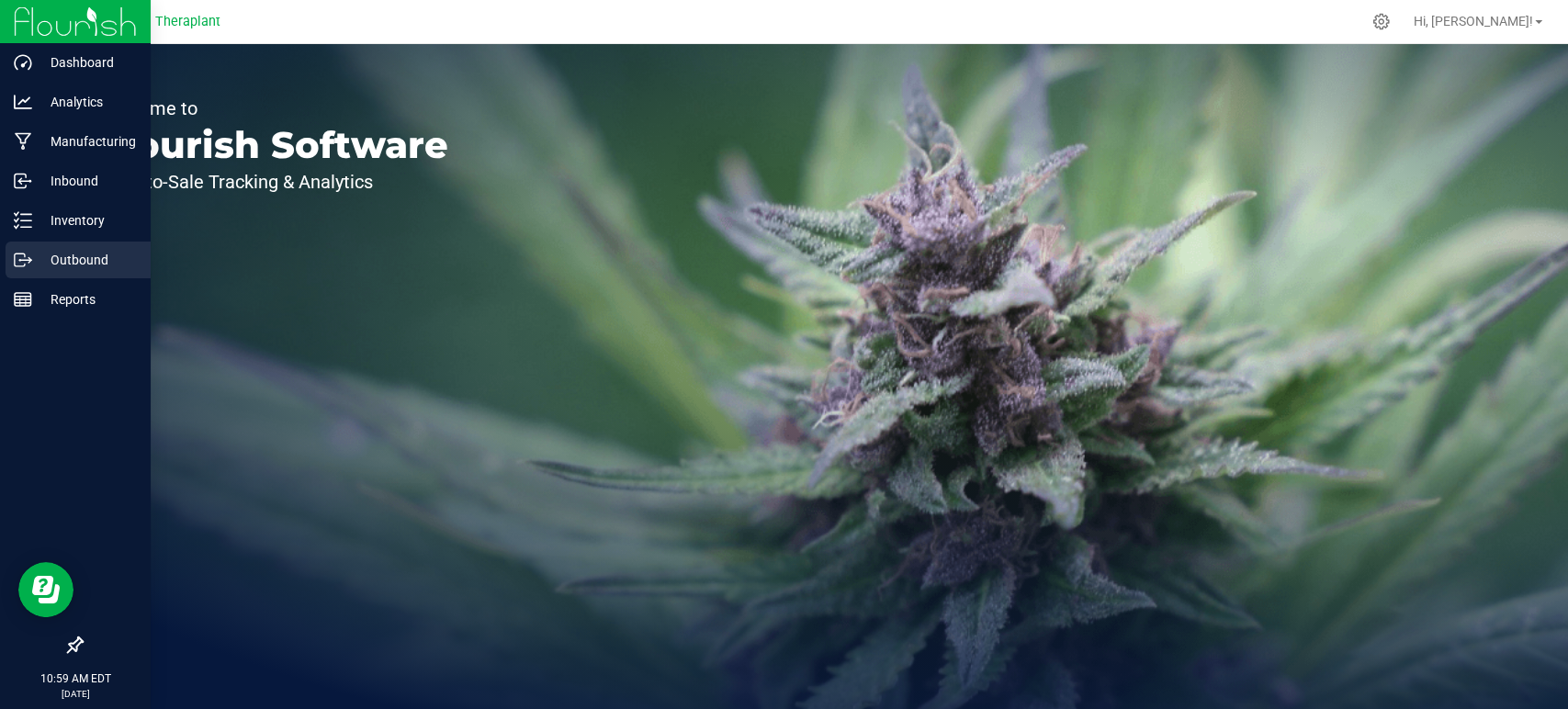
click at [85, 260] on p "Outbound" at bounding box center [87, 260] width 110 height 22
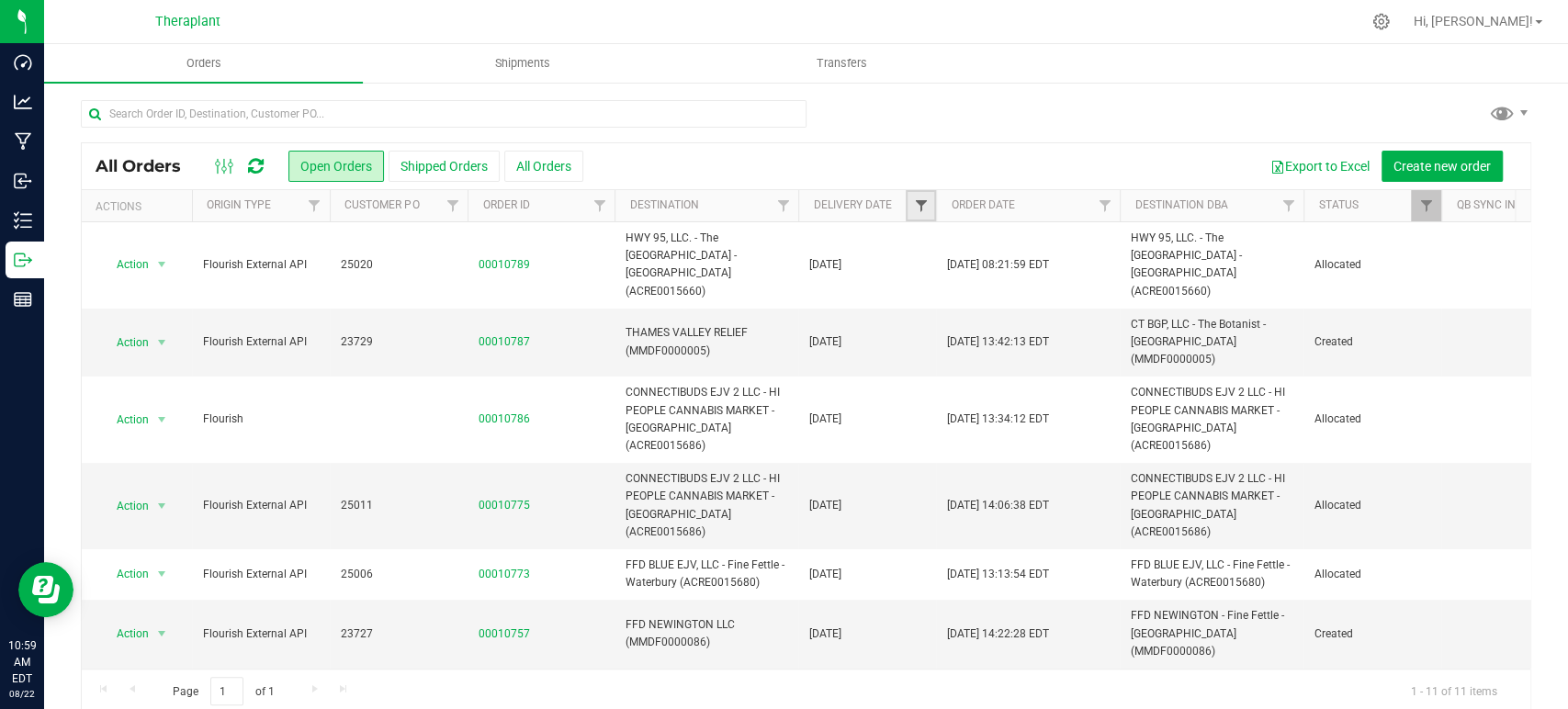
click at [917, 204] on span "Filter" at bounding box center [921, 206] width 15 height 15
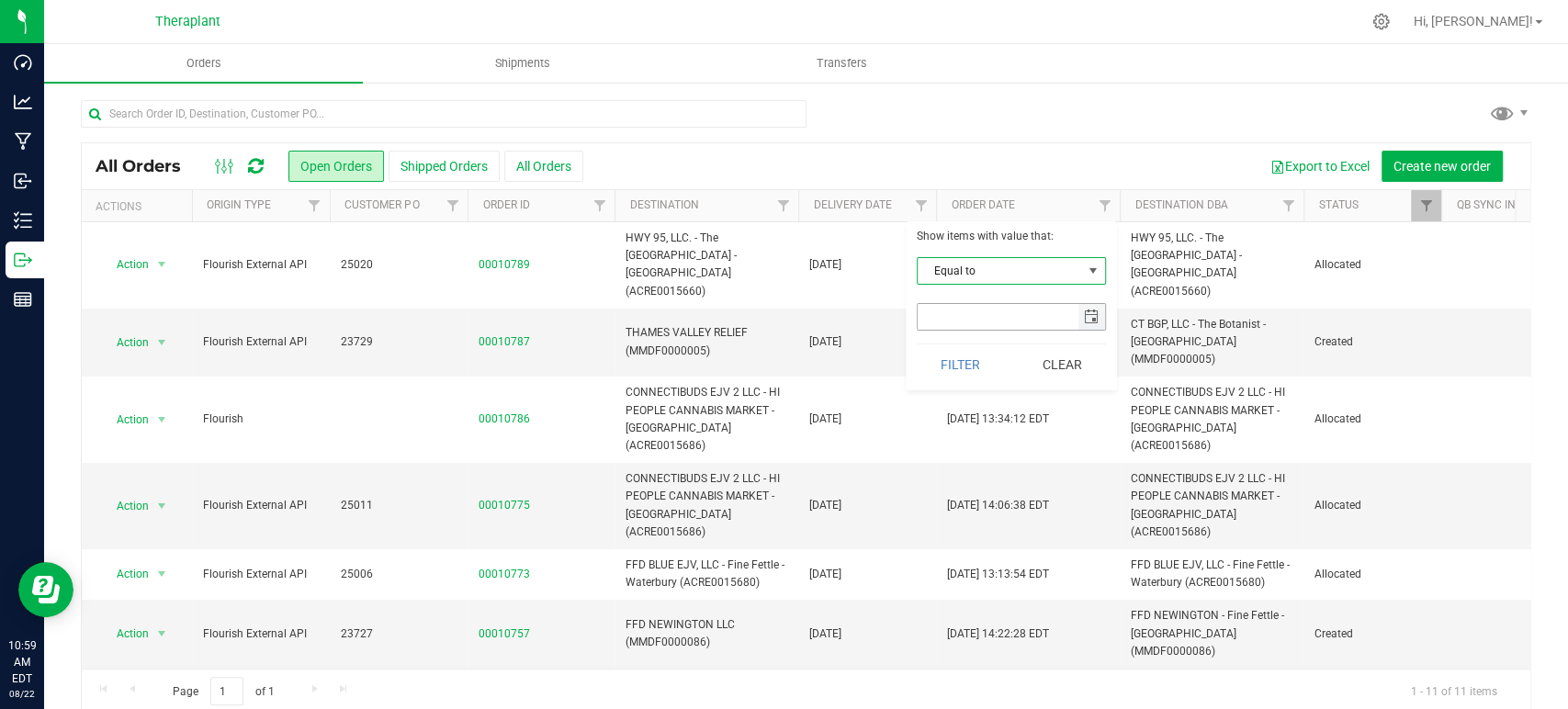
click at [1088, 312] on span "select" at bounding box center [1092, 318] width 15 height 15
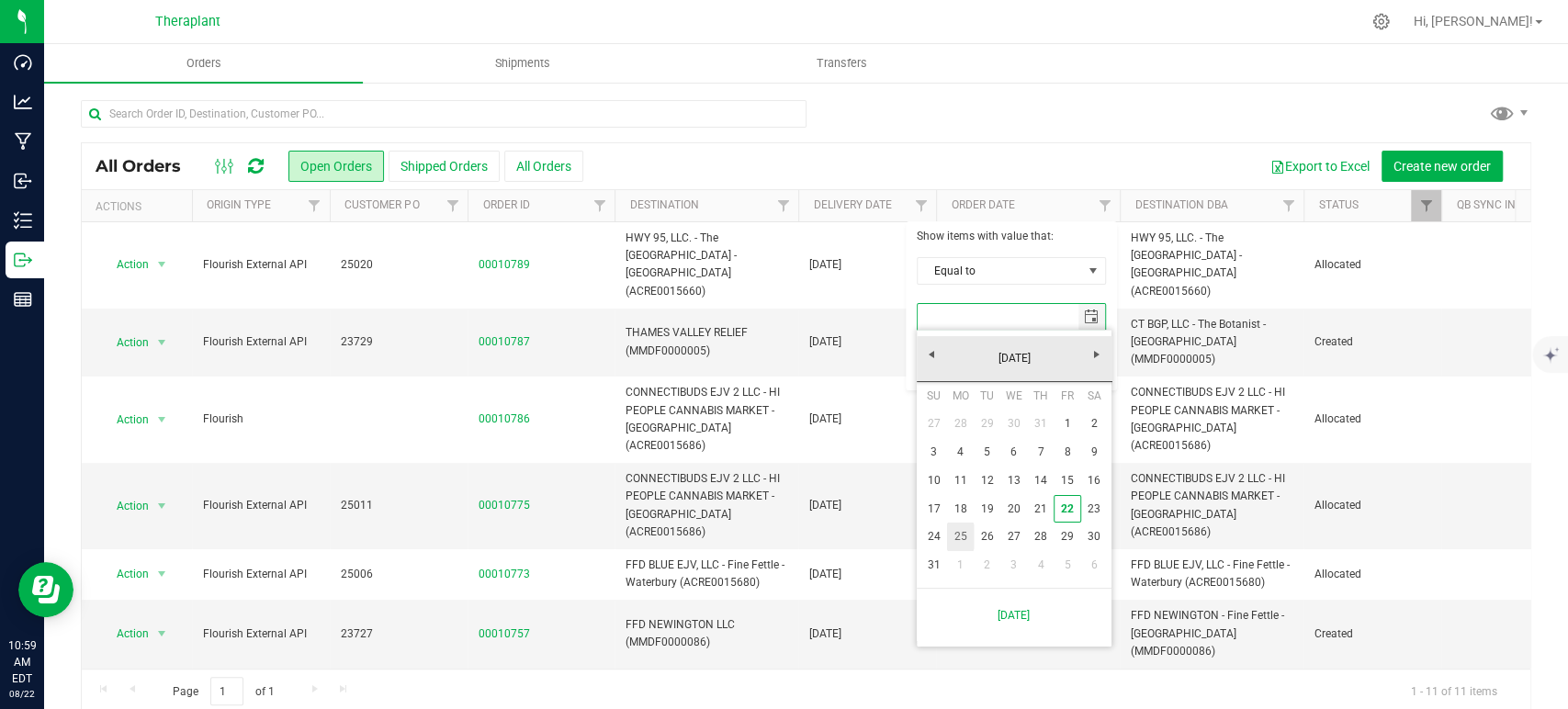
click at [957, 536] on link "25" at bounding box center [960, 536] width 27 height 28
type input "8/25/2025"
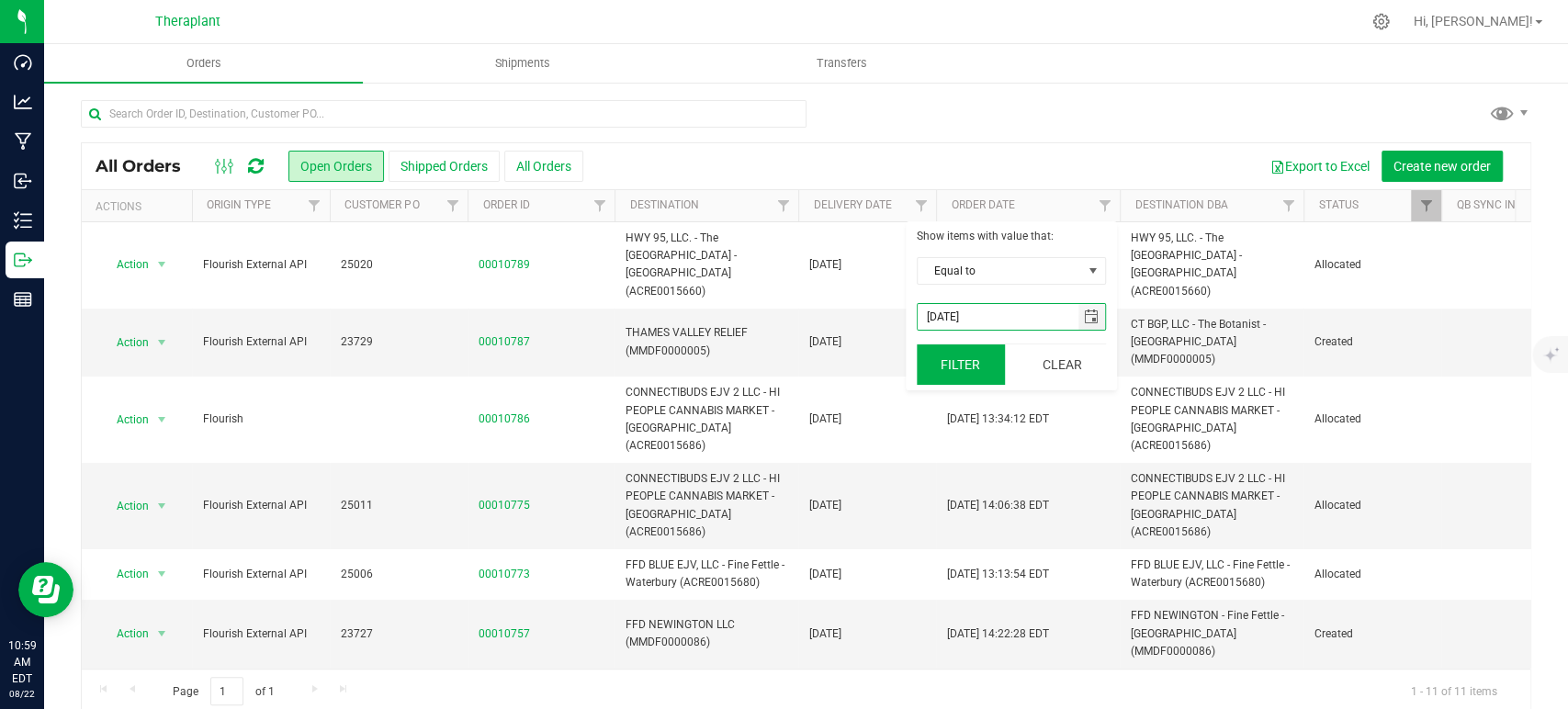
click at [956, 369] on button "Filter" at bounding box center [960, 364] width 88 height 41
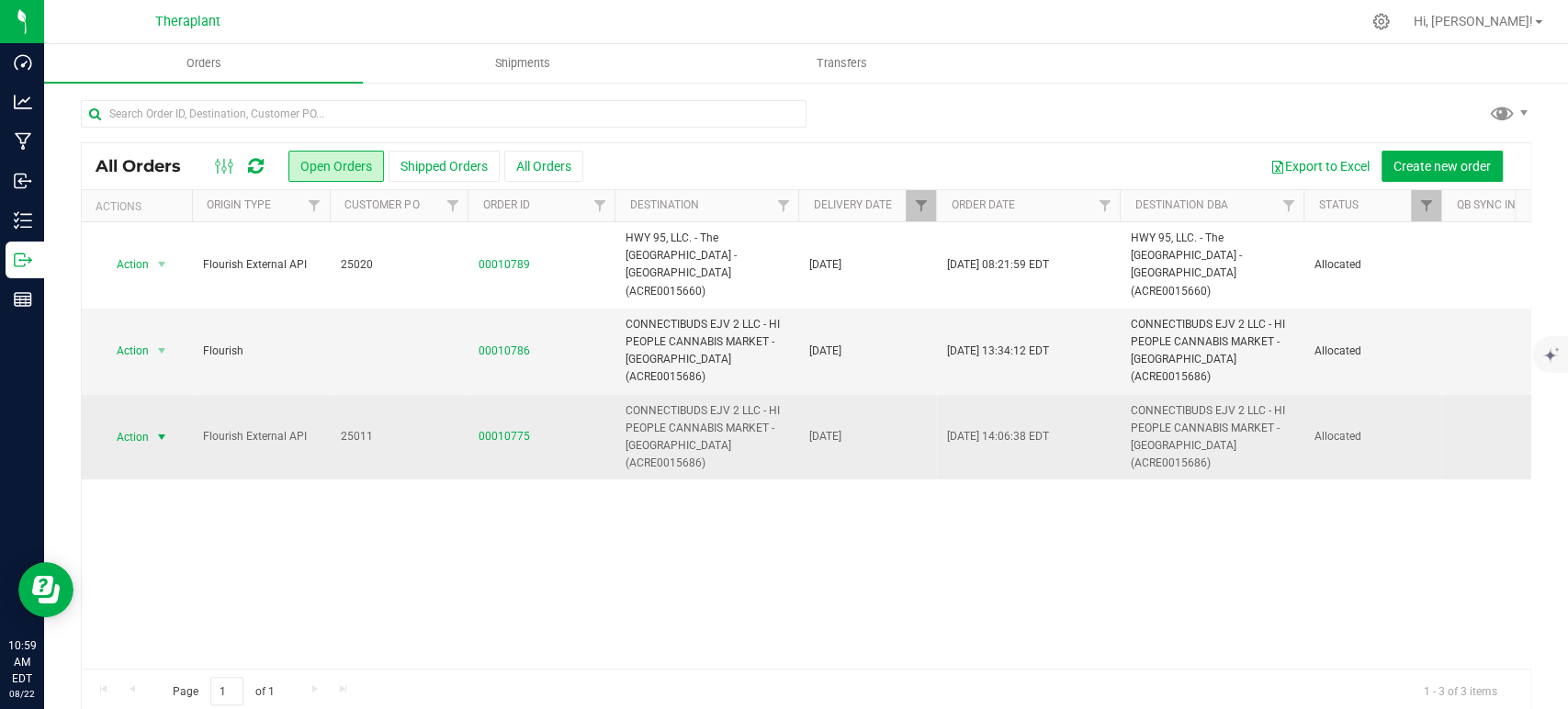
click at [155, 430] on span "select" at bounding box center [162, 438] width 15 height 15
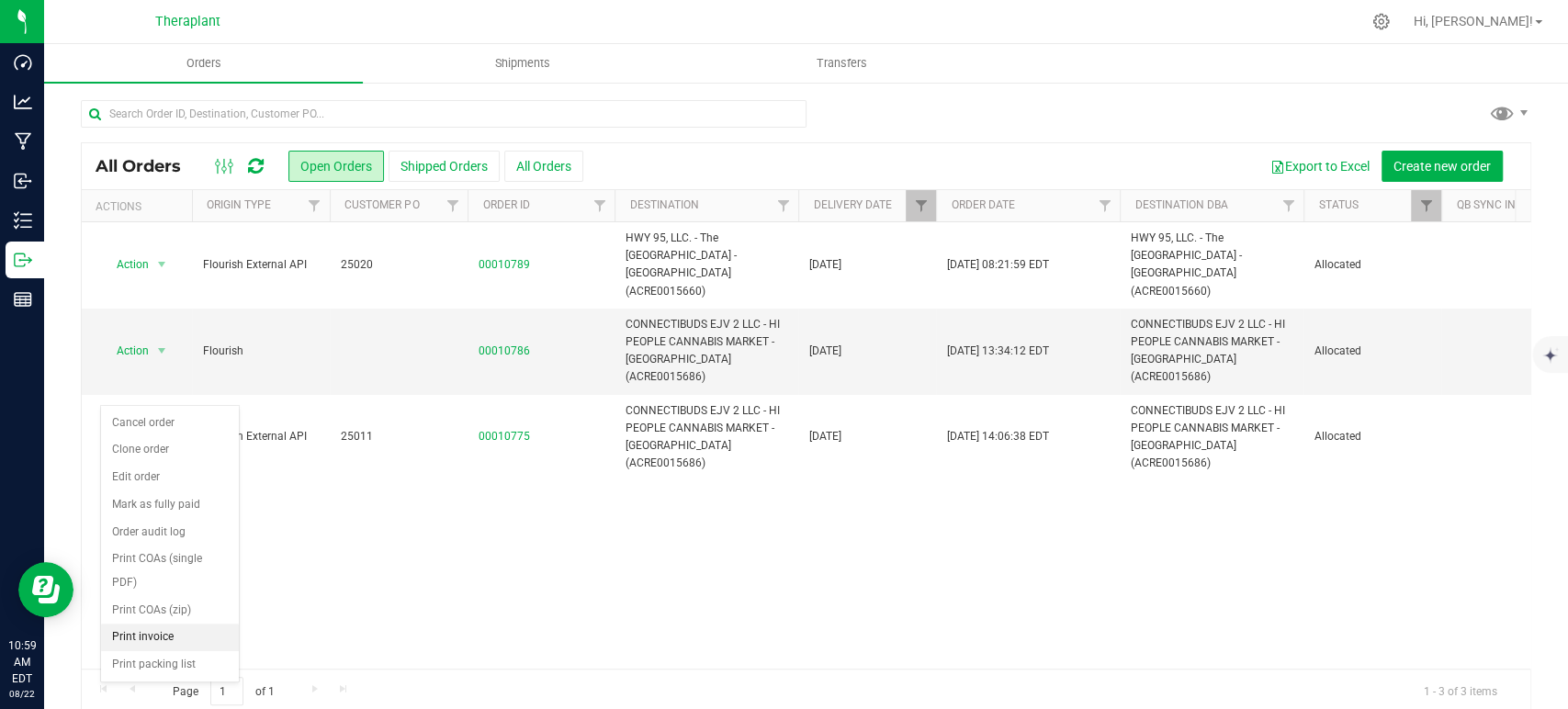
click at [160, 624] on li "Print invoice" at bounding box center [170, 637] width 137 height 27
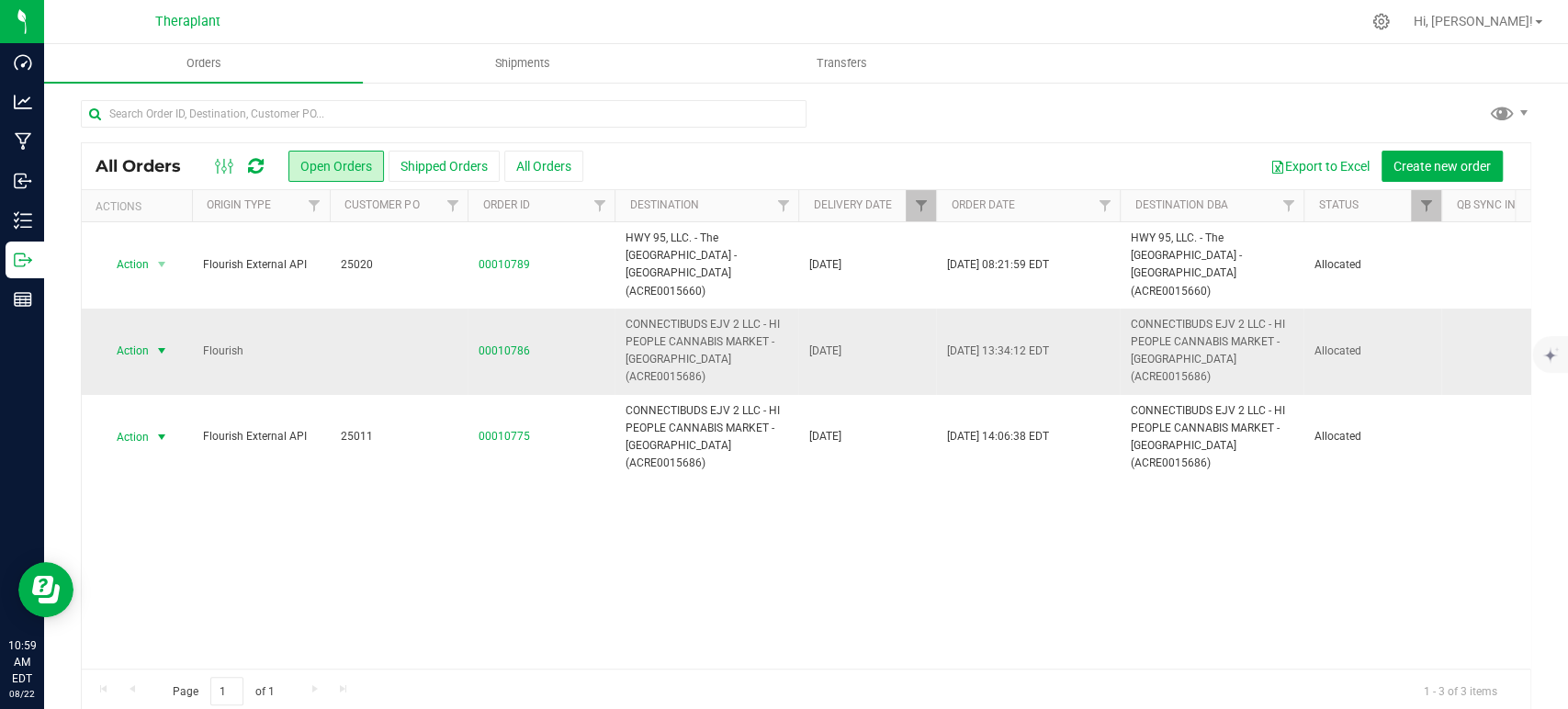
click at [139, 338] on span "Action" at bounding box center [125, 351] width 49 height 26
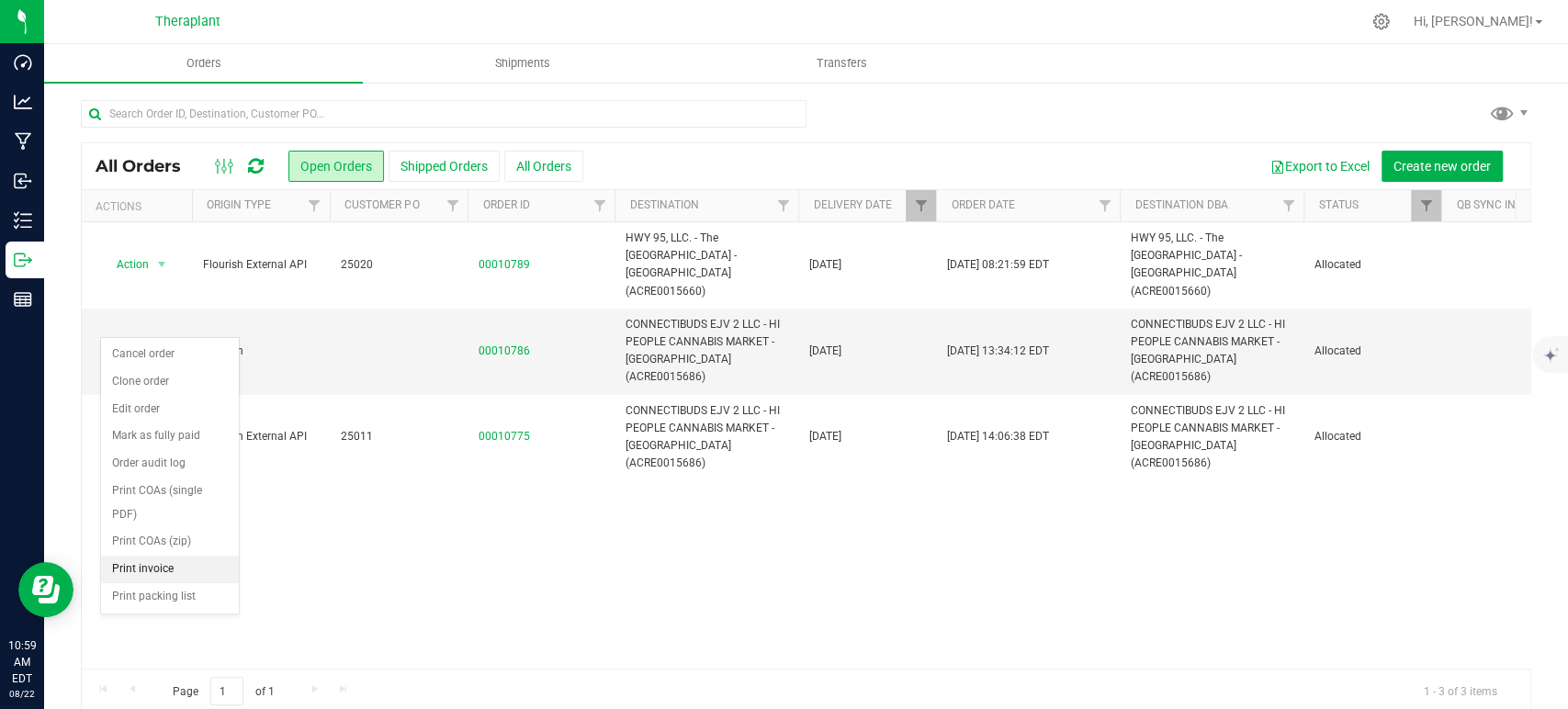
click at [179, 555] on li "Print invoice" at bounding box center [170, 569] width 137 height 27
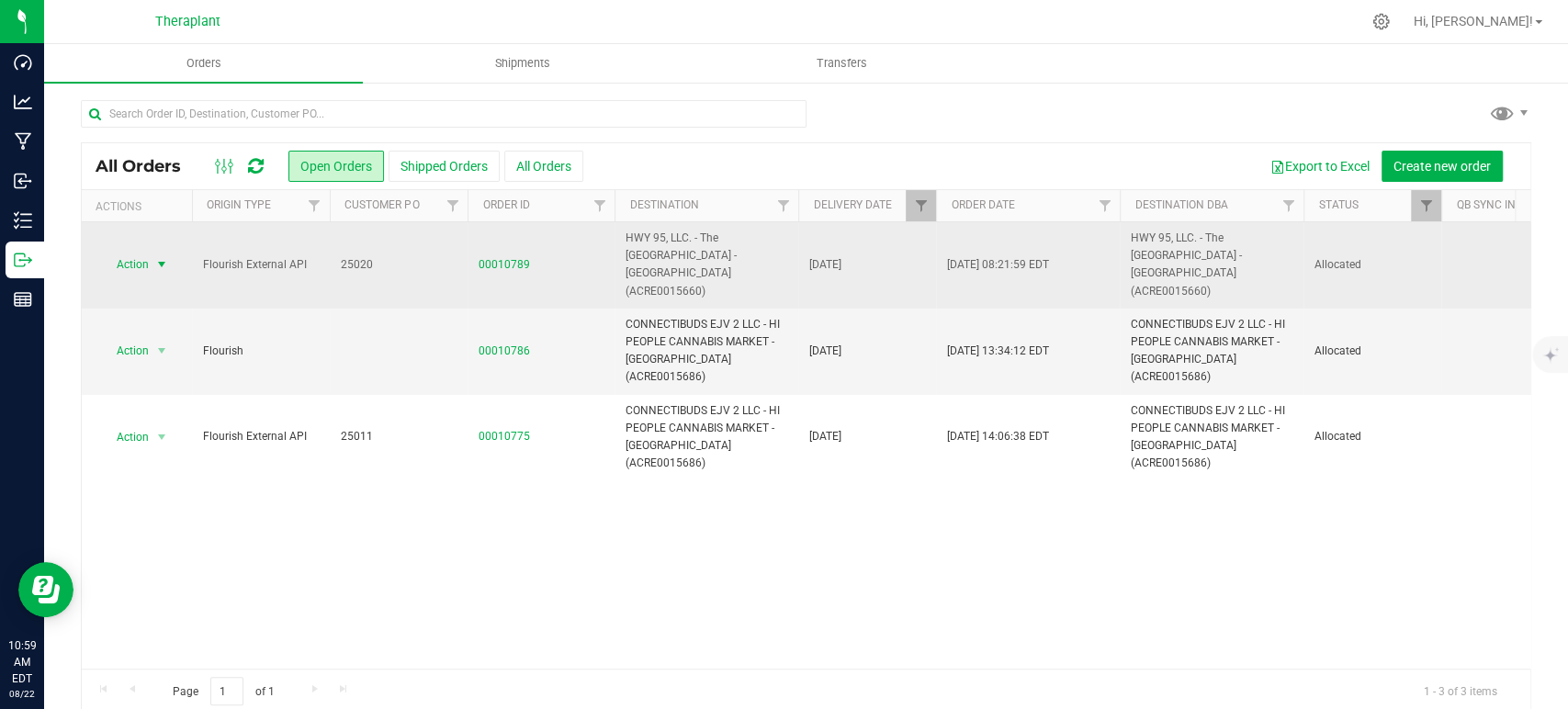
click at [142, 252] on span "Action" at bounding box center [125, 264] width 49 height 26
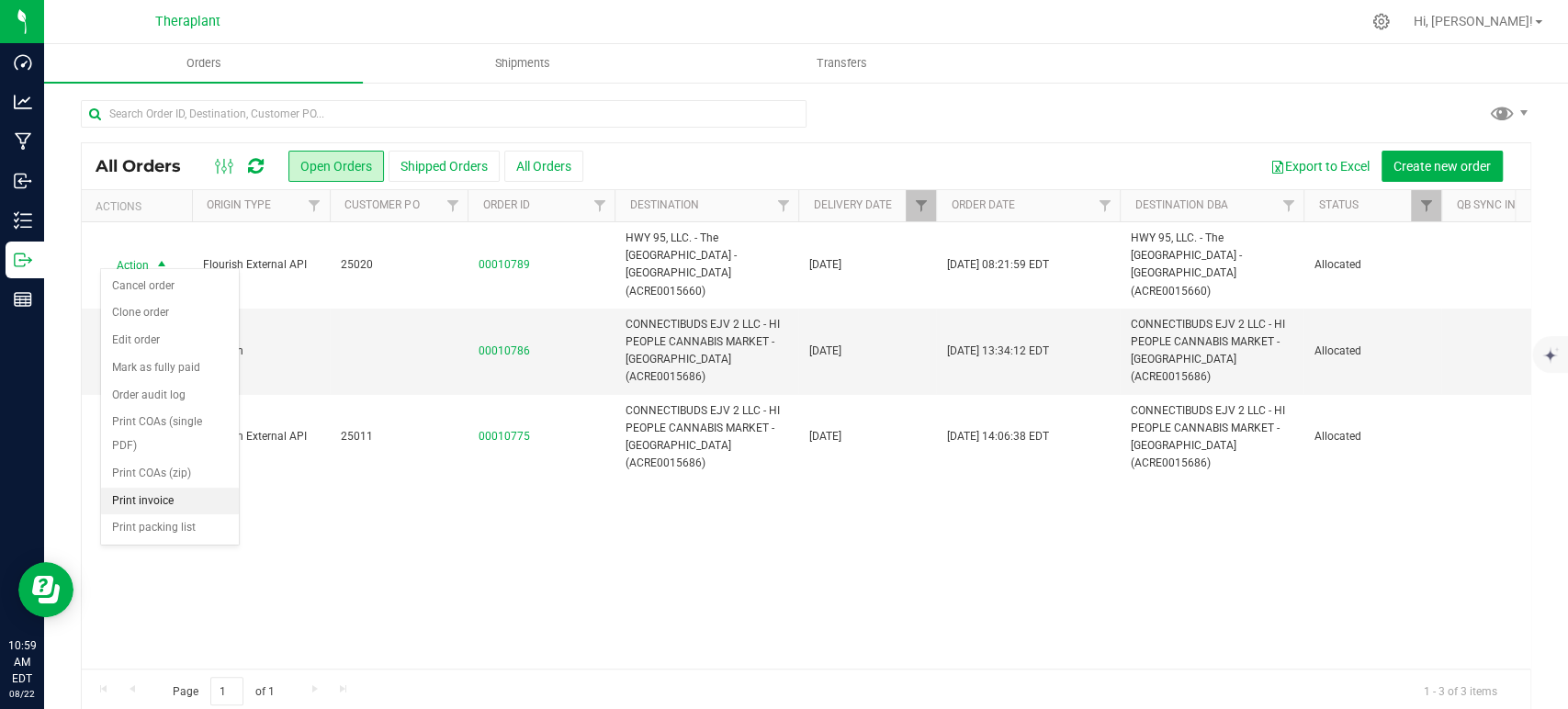
click at [166, 488] on li "Print invoice" at bounding box center [170, 501] width 137 height 27
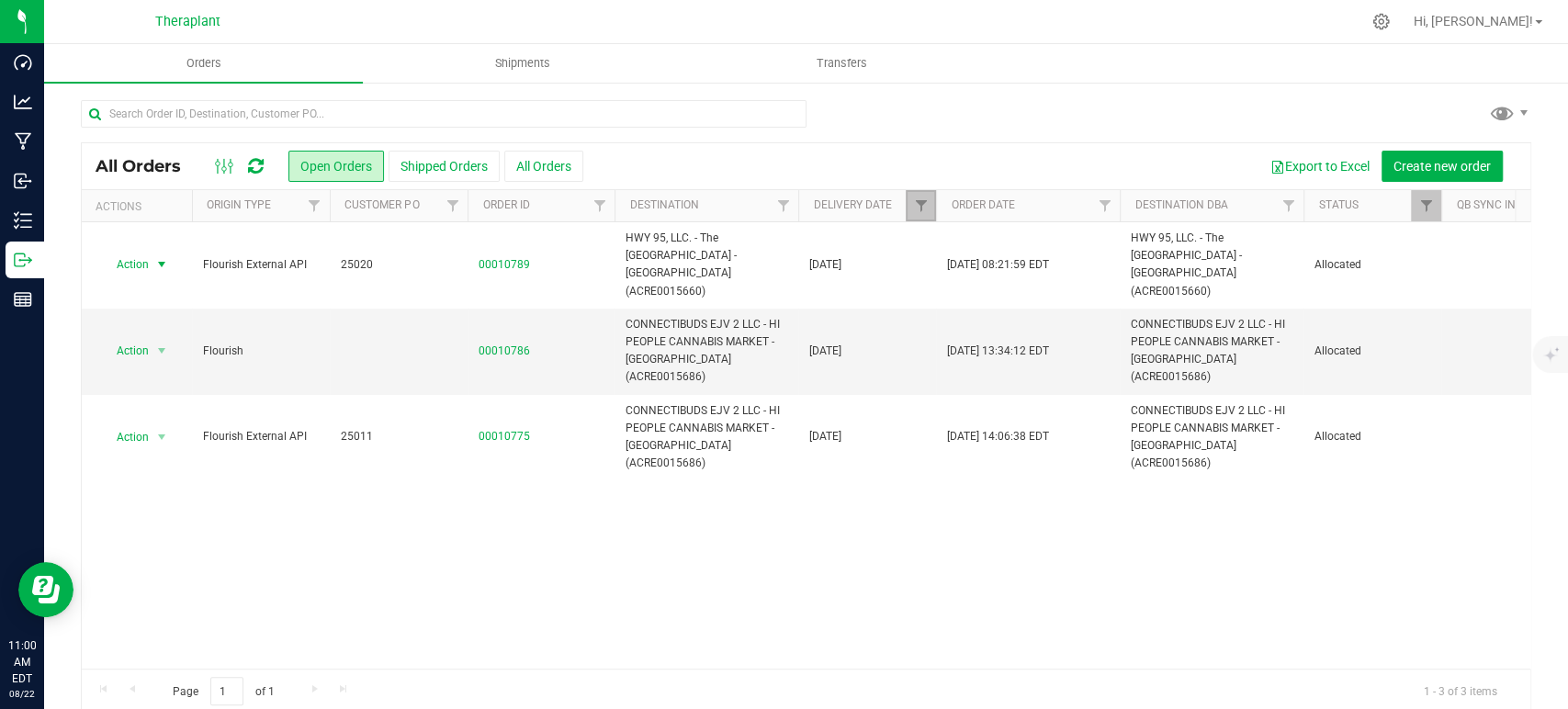
click at [916, 195] on link "Filter" at bounding box center [921, 206] width 30 height 31
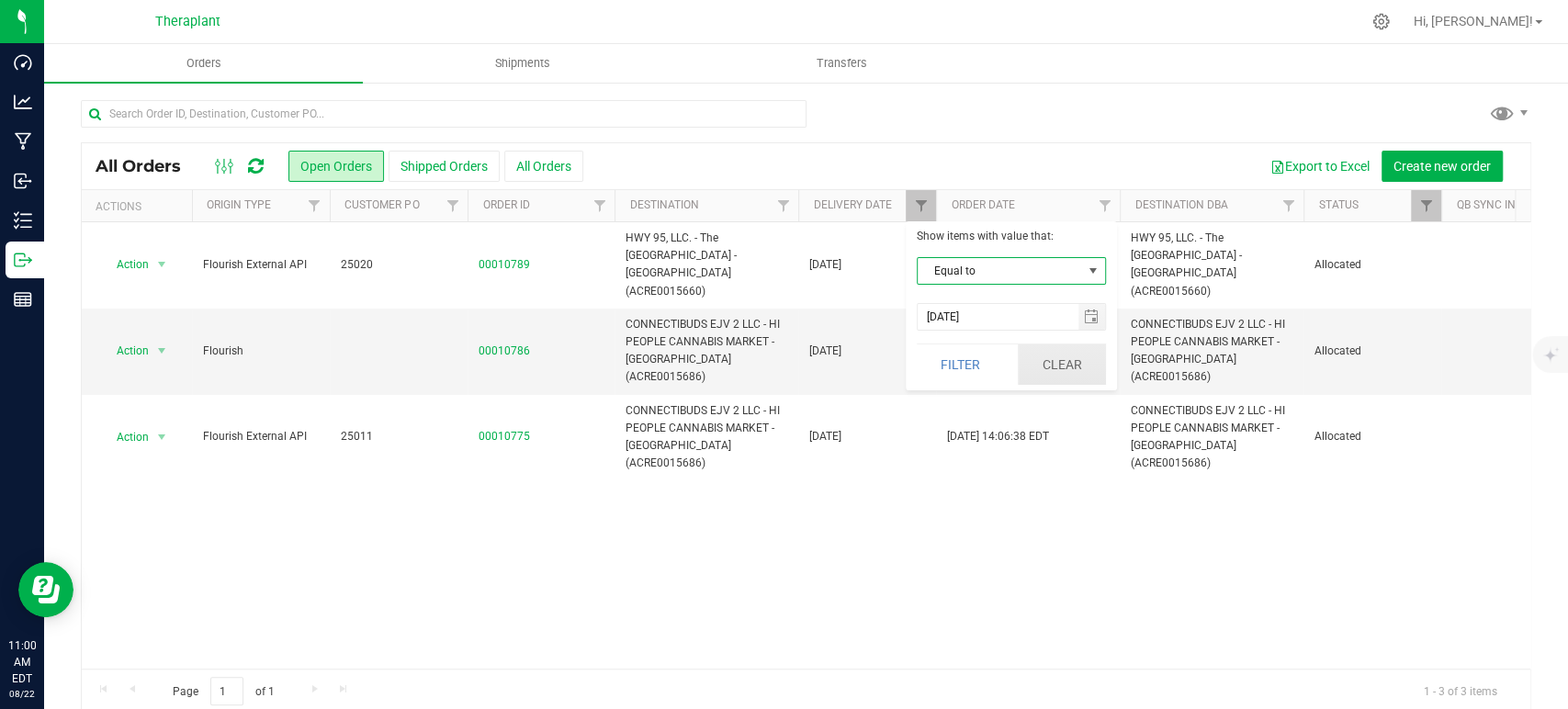
click at [1051, 356] on button "Clear" at bounding box center [1062, 364] width 88 height 41
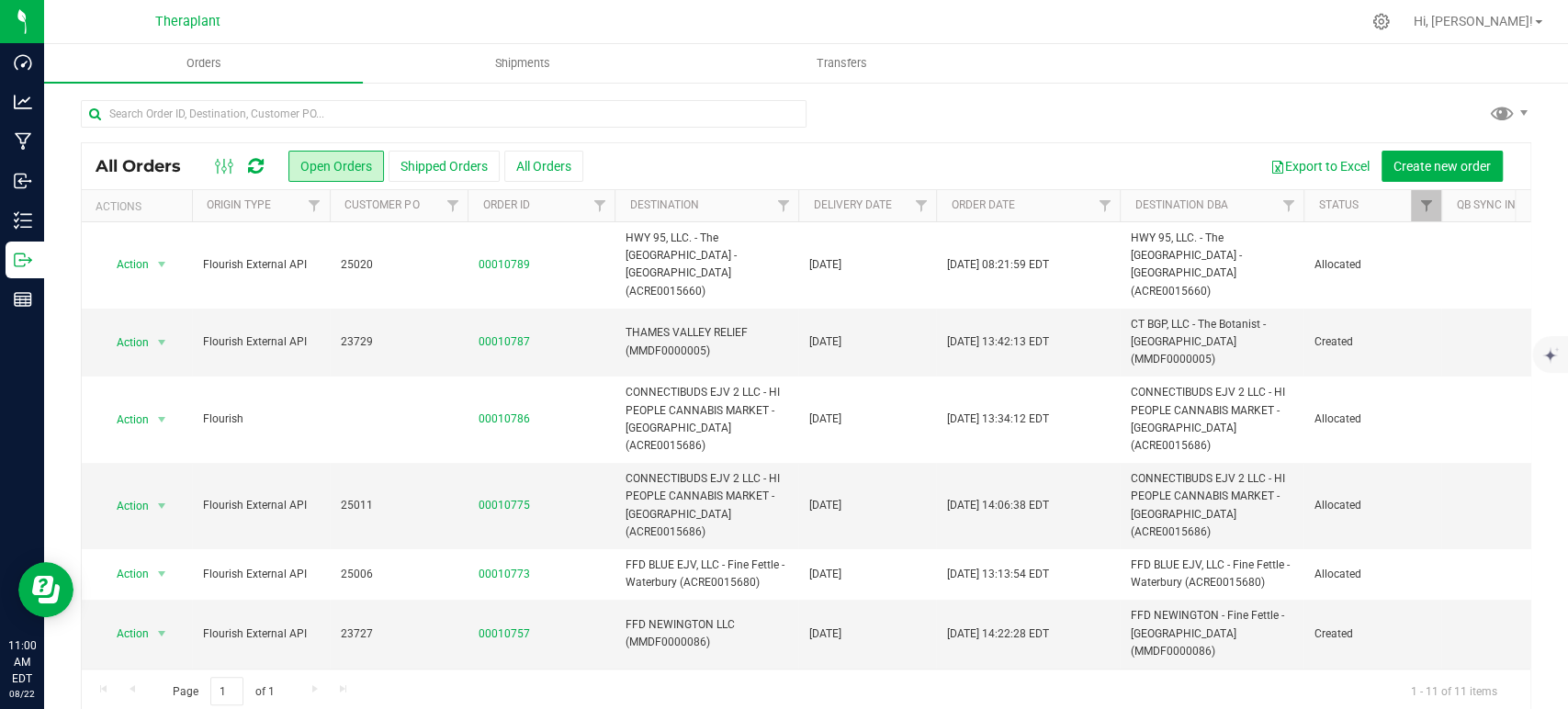
click at [254, 167] on icon at bounding box center [256, 166] width 15 height 18
click at [662, 163] on div "Export to Excel Create new order" at bounding box center [1049, 166] width 934 height 31
click at [253, 164] on icon at bounding box center [256, 166] width 15 height 18
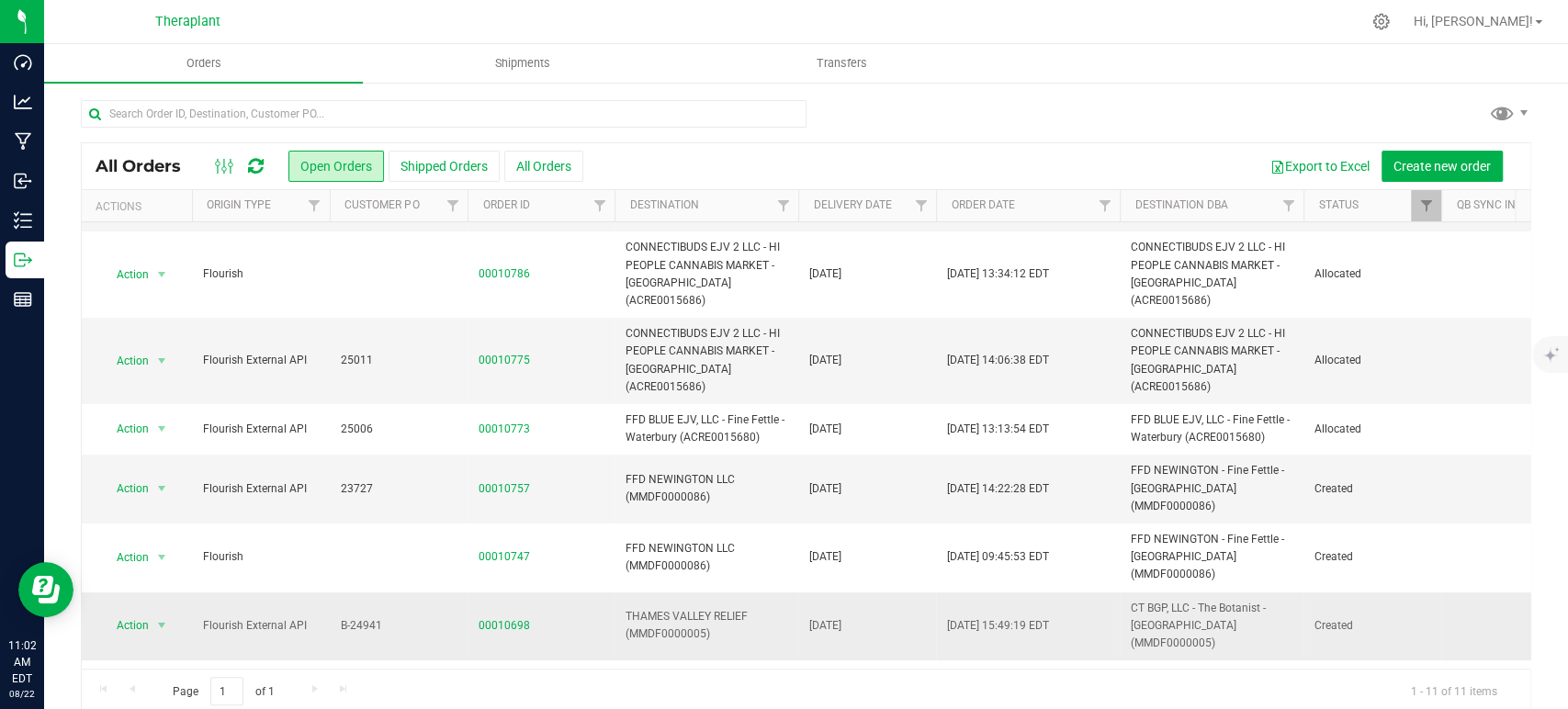
scroll to position [204, 0]
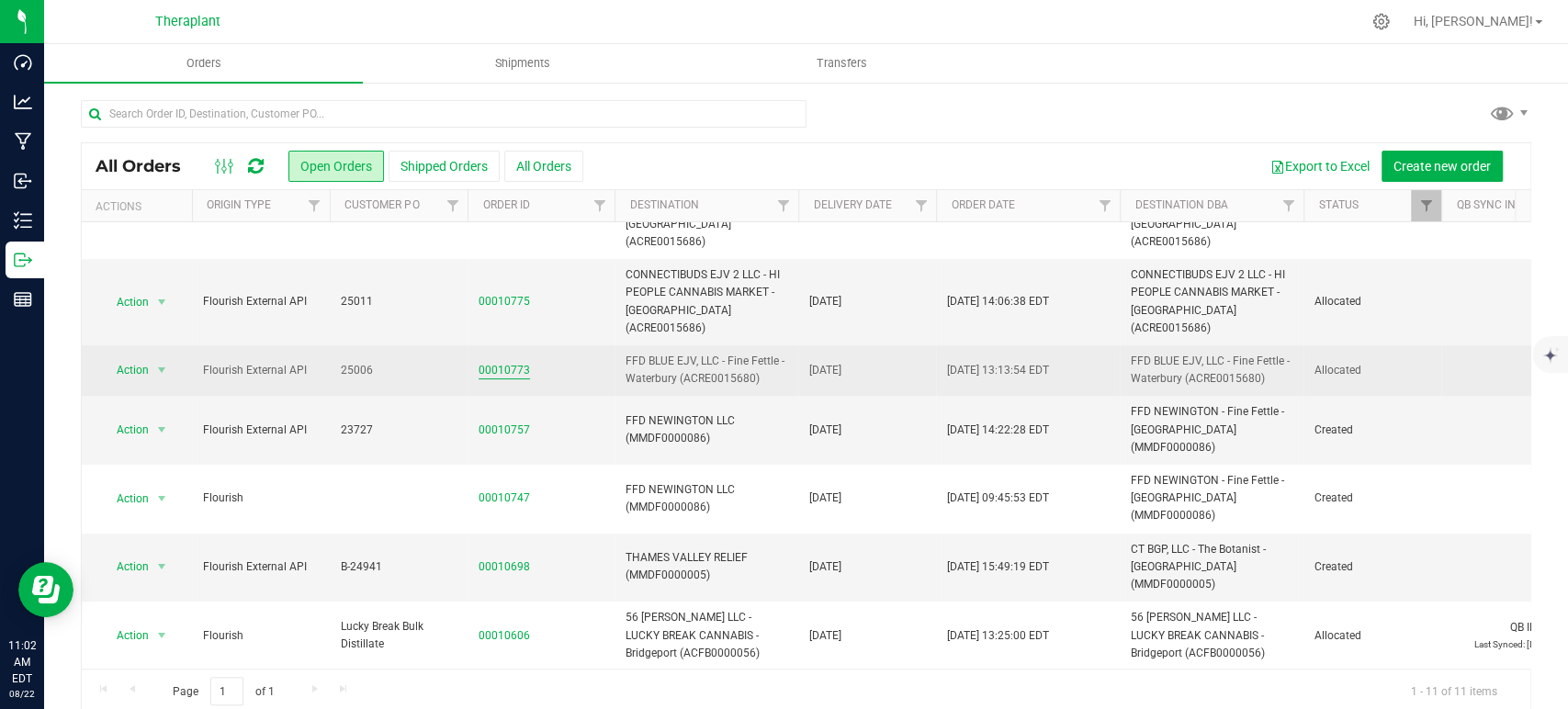
click at [501, 362] on link "00010773" at bounding box center [504, 371] width 51 height 17
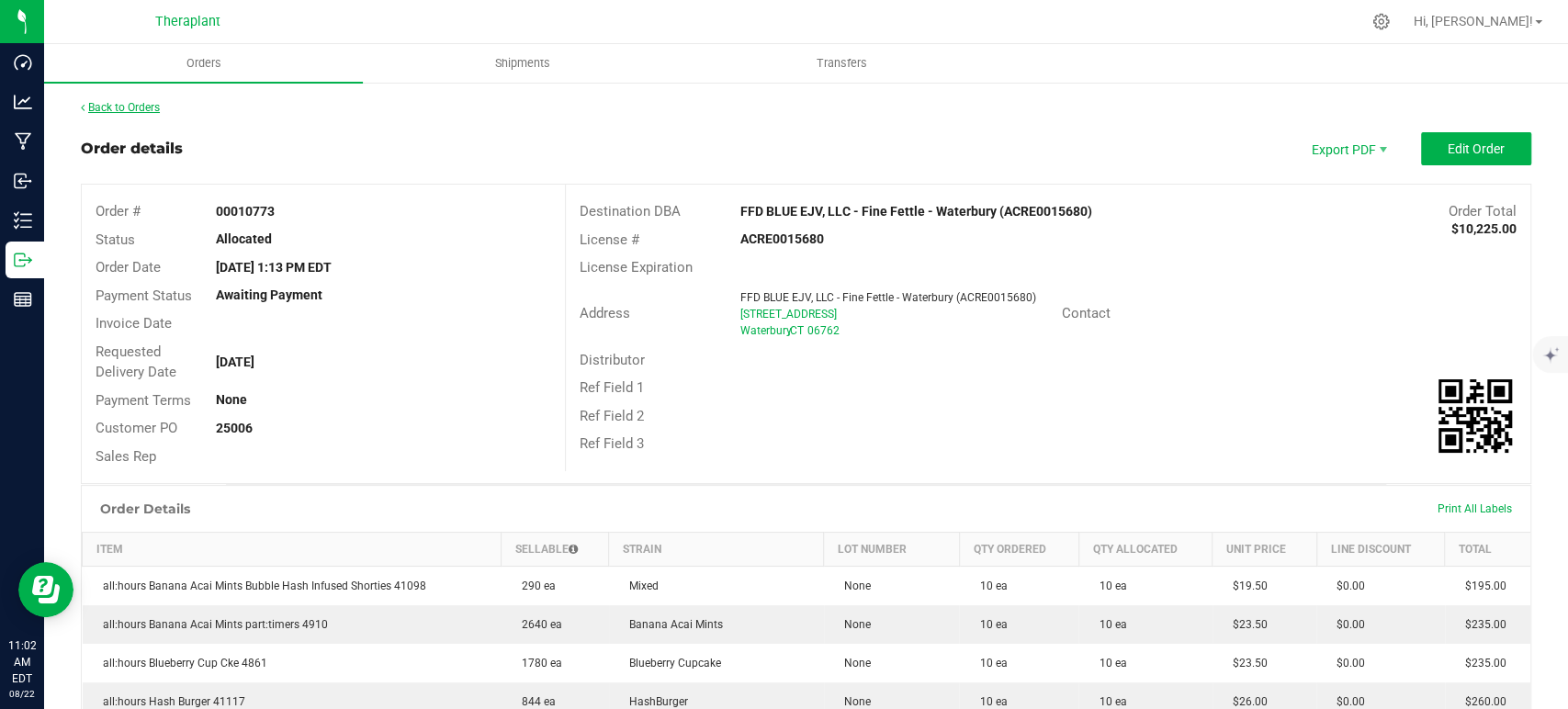
click at [151, 104] on link "Back to Orders" at bounding box center [119, 108] width 79 height 13
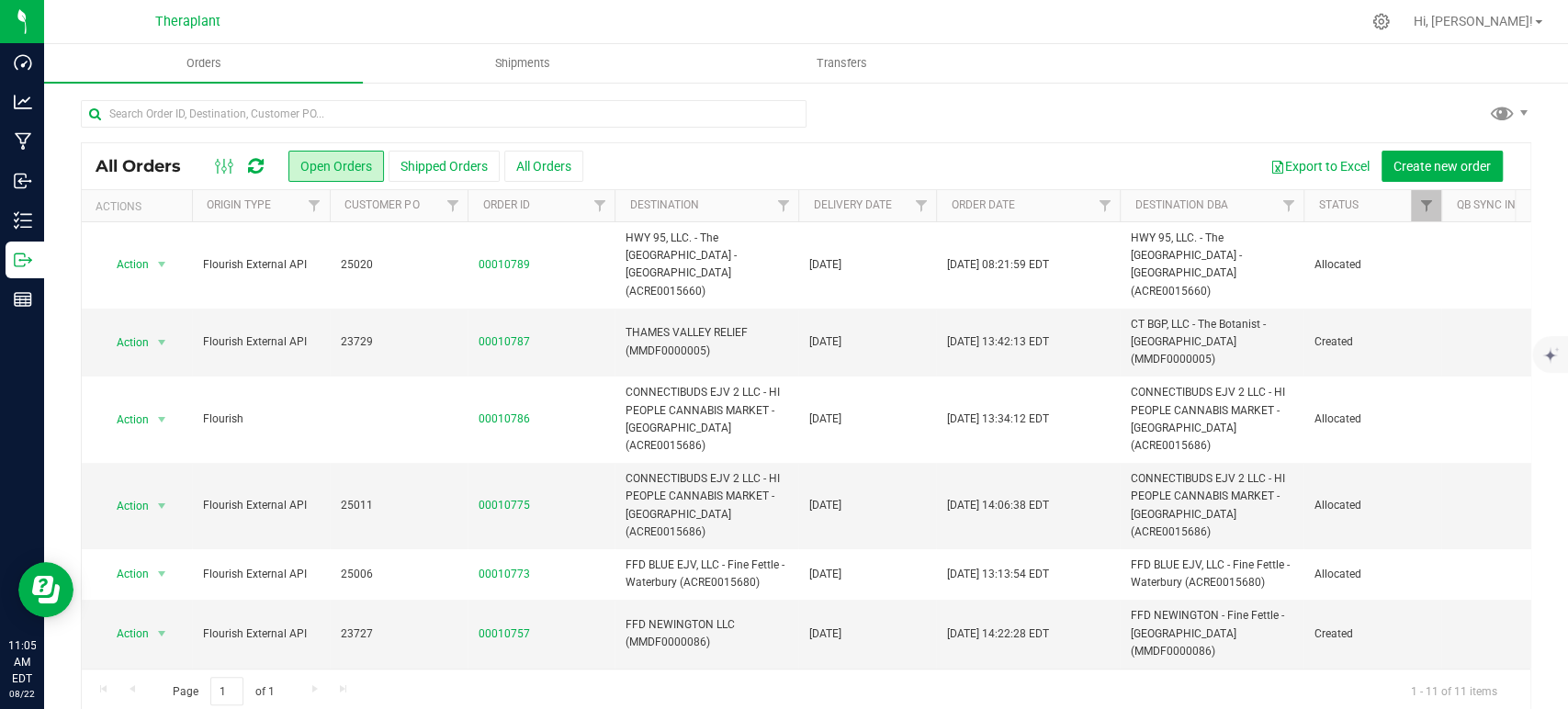
click at [263, 171] on icon at bounding box center [256, 166] width 15 height 18
click at [688, 170] on div "Export to Excel Create new order" at bounding box center [1049, 166] width 934 height 31
click at [255, 155] on link at bounding box center [256, 166] width 15 height 22
click at [261, 168] on icon at bounding box center [256, 166] width 15 height 18
click at [252, 174] on icon at bounding box center [256, 166] width 15 height 18
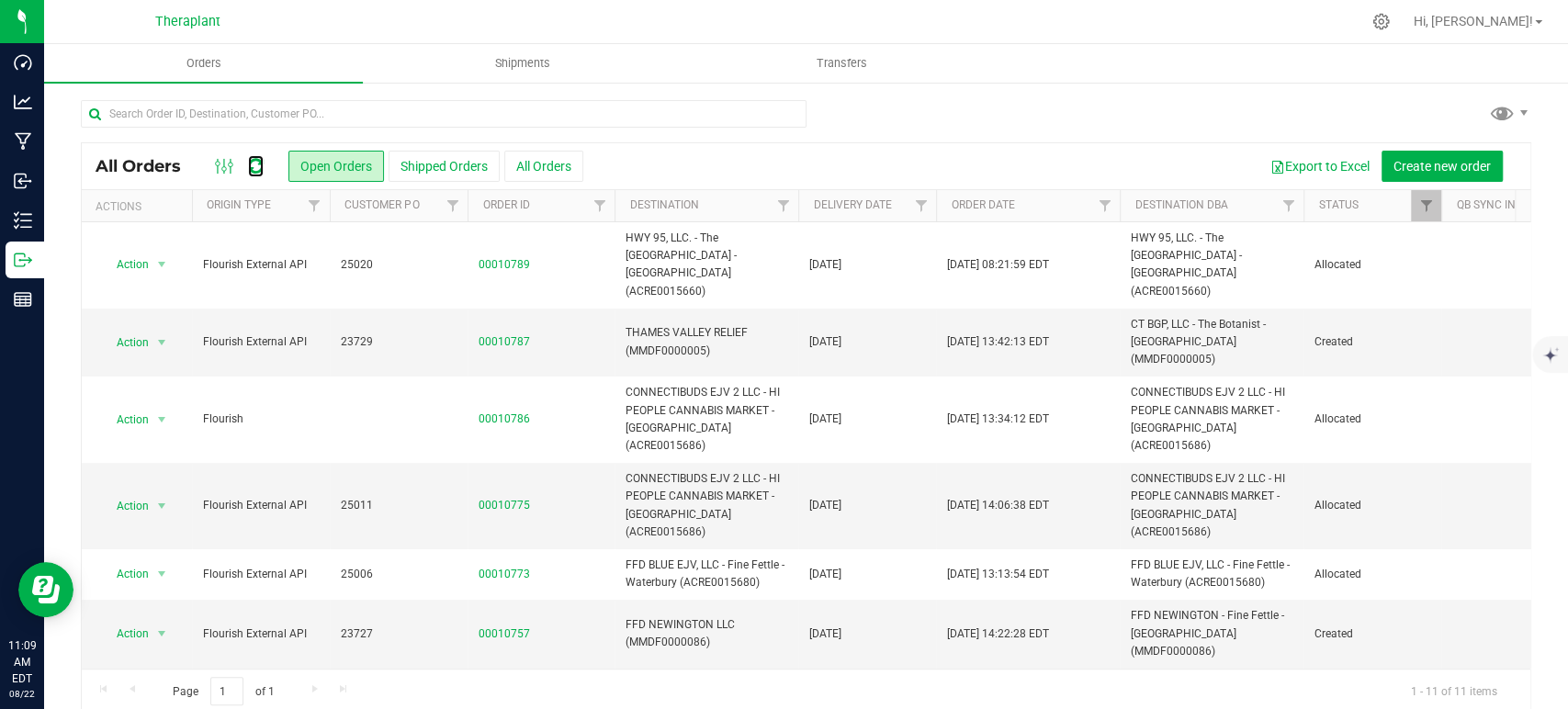
click at [252, 174] on icon at bounding box center [256, 166] width 15 height 18
click at [259, 173] on icon at bounding box center [256, 166] width 15 height 18
click at [264, 172] on div at bounding box center [239, 166] width 62 height 22
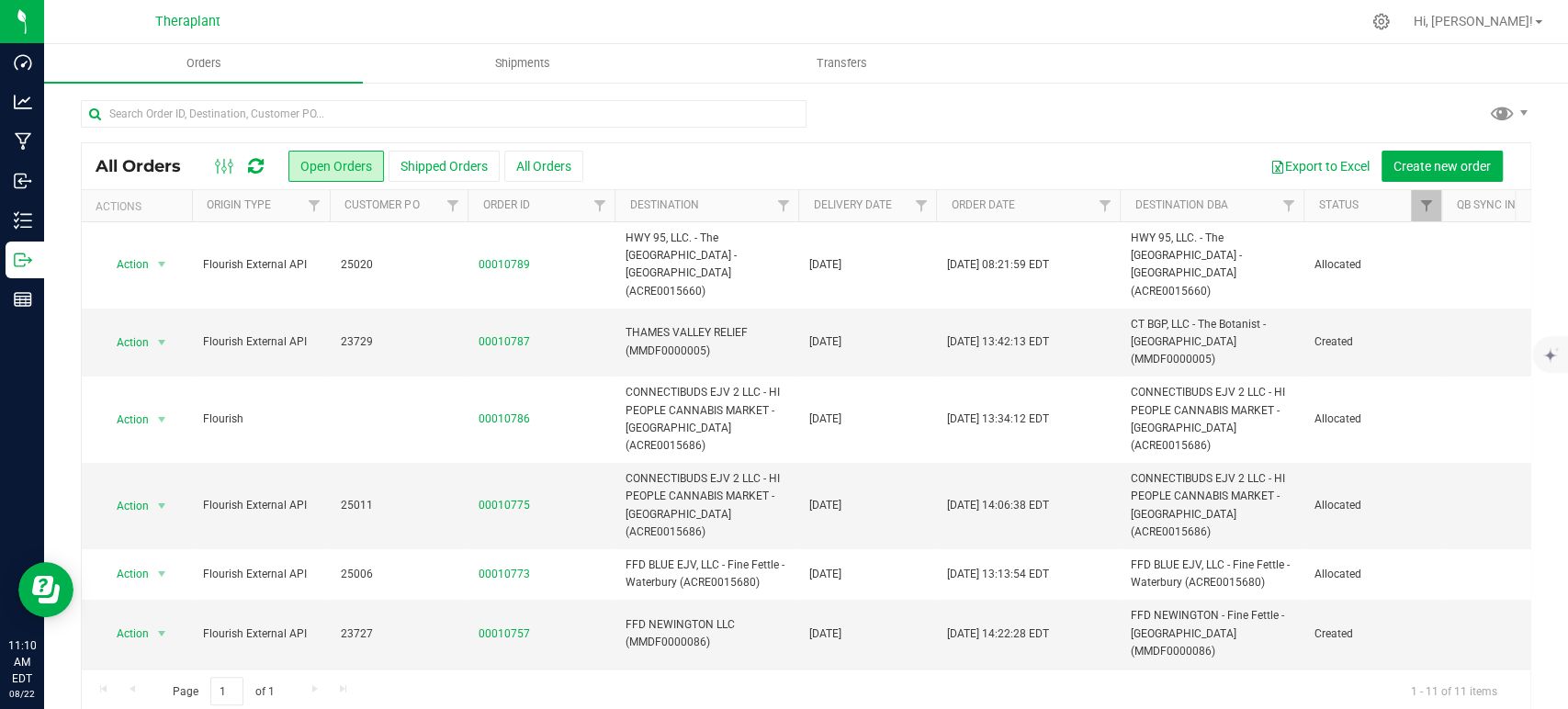
click at [264, 171] on div at bounding box center [239, 166] width 62 height 22
click at [261, 170] on icon at bounding box center [256, 166] width 15 height 18
click at [256, 163] on icon at bounding box center [256, 166] width 15 height 18
click at [249, 163] on icon at bounding box center [256, 166] width 15 height 18
